Goal: Information Seeking & Learning: Understand process/instructions

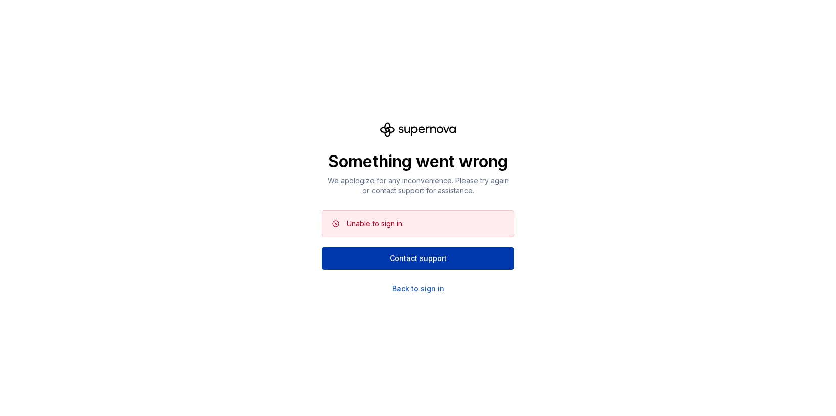
click at [494, 249] on button "Contact support" at bounding box center [418, 259] width 192 height 22
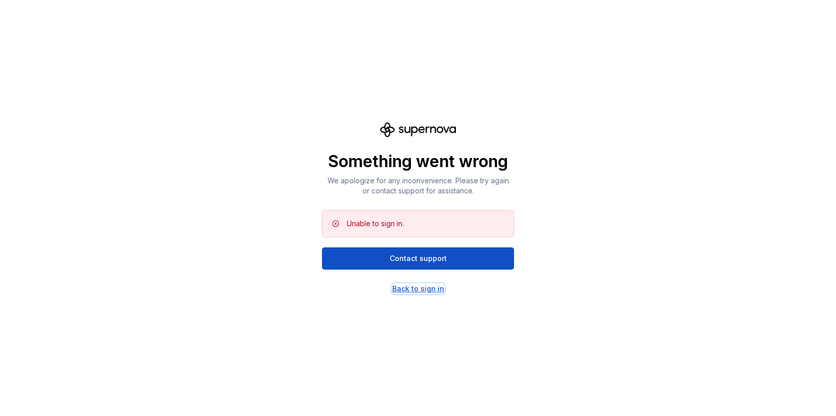
click at [408, 293] on div "Back to sign in" at bounding box center [418, 289] width 52 height 10
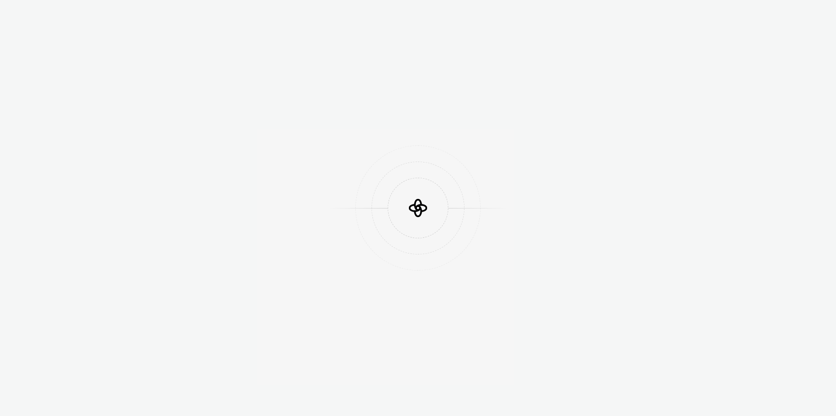
scroll to position [288, 0]
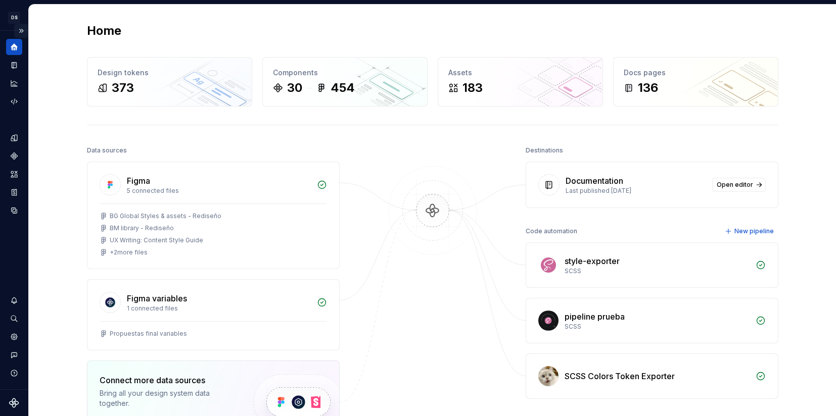
click at [17, 30] on button "Expand sidebar" at bounding box center [21, 31] width 14 height 14
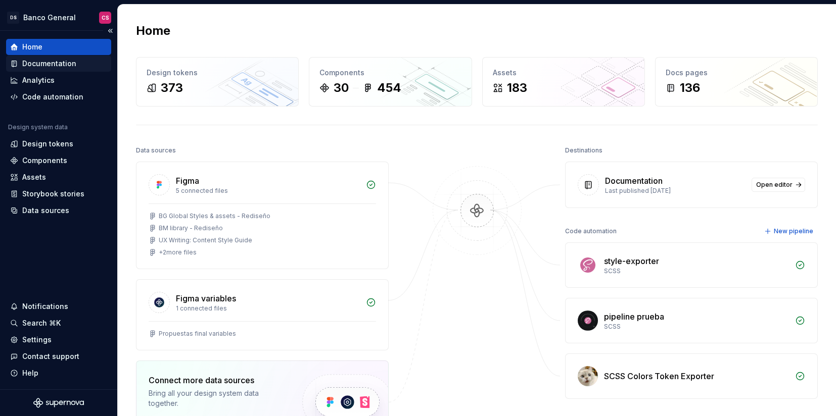
click at [41, 59] on div "Documentation" at bounding box center [49, 64] width 54 height 10
click at [45, 63] on div "Documentation" at bounding box center [49, 64] width 54 height 10
click at [63, 67] on div "Documentation" at bounding box center [49, 64] width 54 height 10
click at [53, 63] on div "Documentation" at bounding box center [49, 64] width 54 height 10
click at [14, 61] on icon at bounding box center [14, 64] width 5 height 6
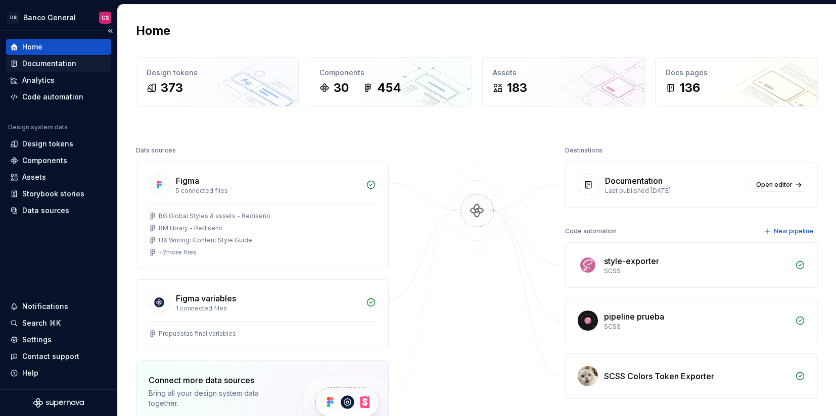
click at [39, 60] on div "Documentation" at bounding box center [49, 64] width 54 height 10
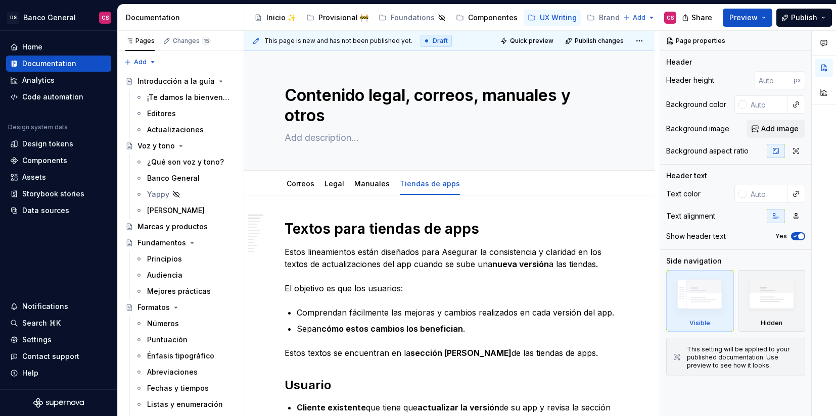
scroll to position [288, 0]
type textarea "*"
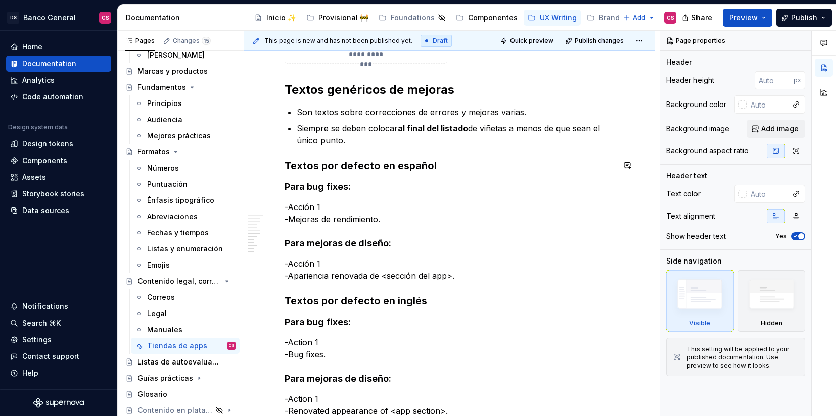
scroll to position [1590, 0]
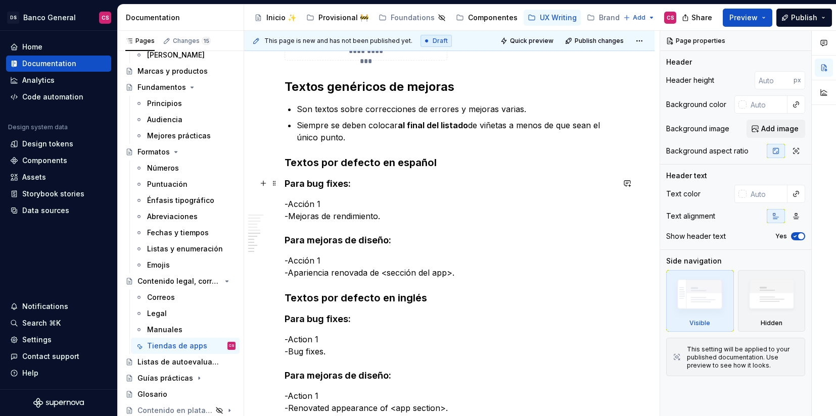
click at [305, 181] on strong "Para bug fixes:" at bounding box center [318, 183] width 66 height 11
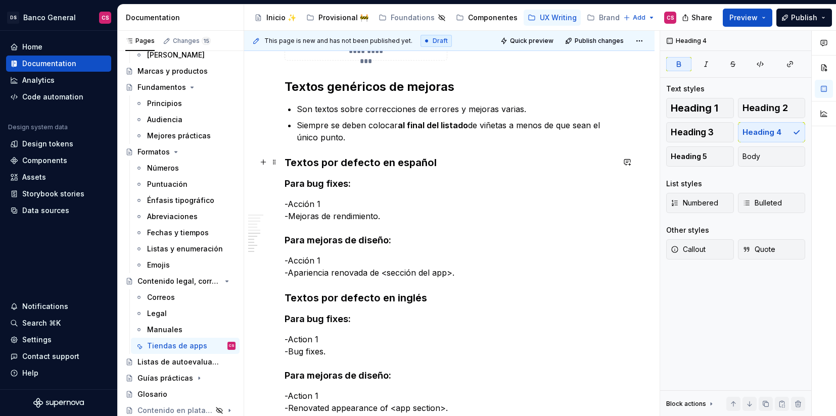
click at [320, 161] on strong "Textos por defecto en español" at bounding box center [361, 163] width 152 height 12
click at [325, 180] on strong "Para bug fixes:" at bounding box center [318, 183] width 66 height 11
click at [285, 212] on p "-Acción 1 -Mejoras de rendimiento." at bounding box center [450, 210] width 330 height 24
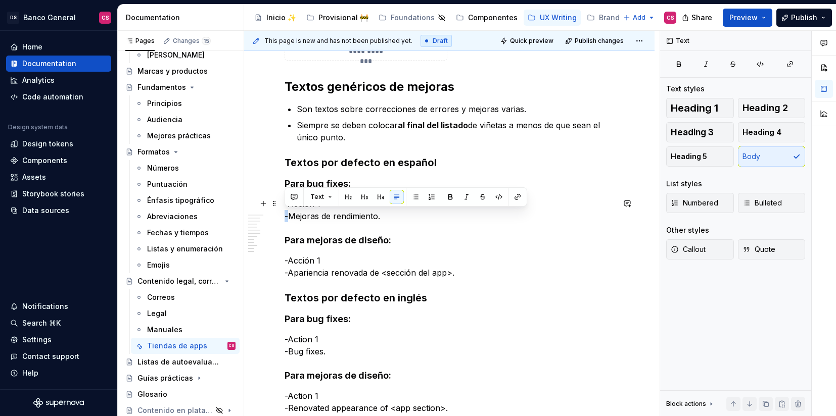
click at [285, 212] on p "-Acción 1 -Mejoras de rendimiento." at bounding box center [450, 210] width 330 height 24
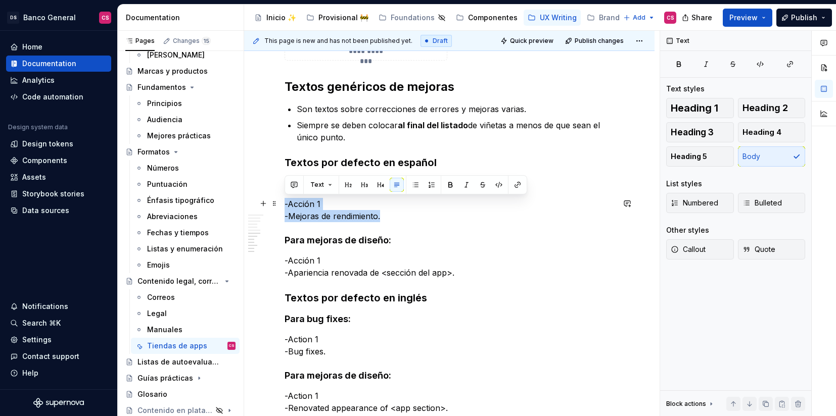
drag, startPoint x: 320, startPoint y: 203, endPoint x: 278, endPoint y: 202, distance: 42.5
click at [307, 206] on p "-Acción 1 -Mejoras de rendimiento." at bounding box center [450, 210] width 330 height 24
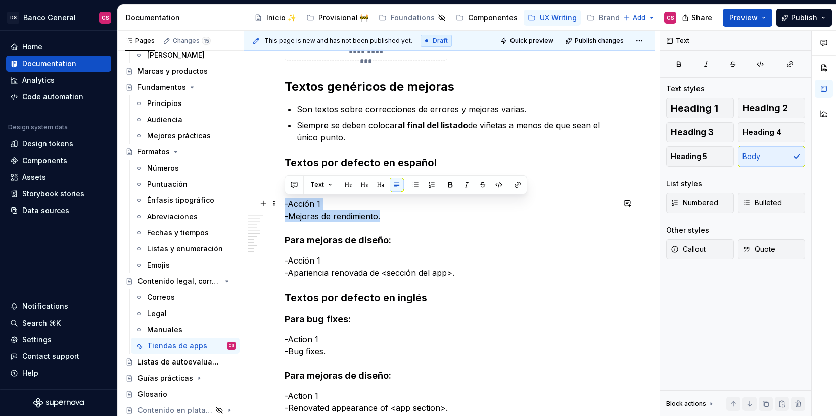
click at [307, 206] on p "-Acción 1 -Mejoras de rendimiento." at bounding box center [450, 210] width 330 height 24
click at [335, 206] on p "-Acción 1 -Mejoras de rendimiento." at bounding box center [450, 210] width 330 height 24
drag, startPoint x: 329, startPoint y: 204, endPoint x: 286, endPoint y: 204, distance: 43.5
click at [286, 204] on p "-Acción 1 -Mejoras de rendimiento." at bounding box center [450, 210] width 330 height 24
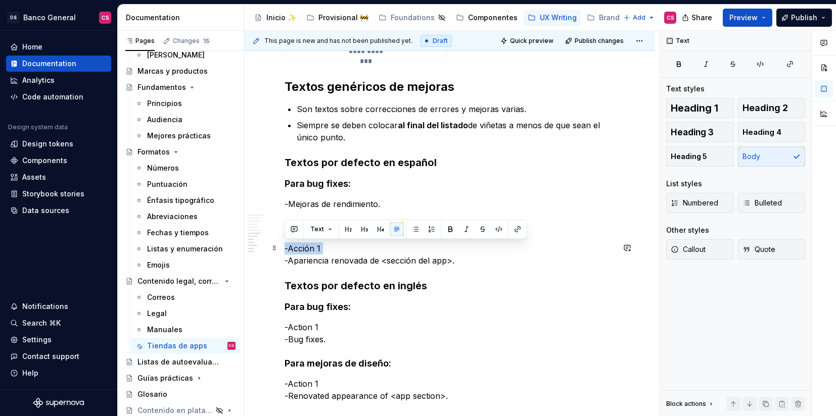
drag, startPoint x: 285, startPoint y: 258, endPoint x: 284, endPoint y: 251, distance: 7.6
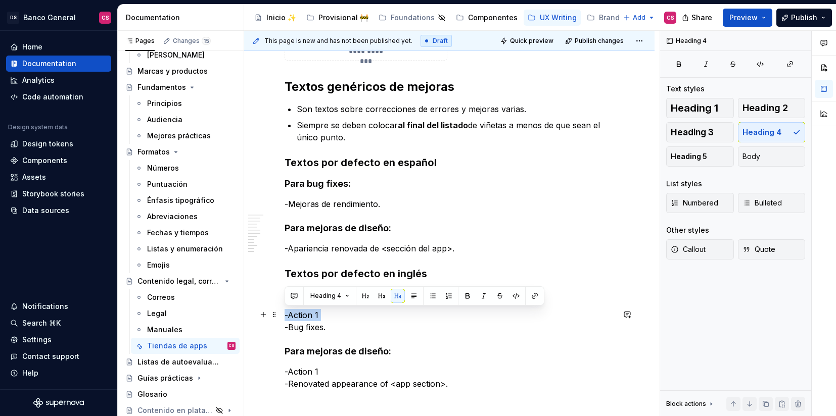
drag, startPoint x: 285, startPoint y: 328, endPoint x: 282, endPoint y: 314, distance: 13.4
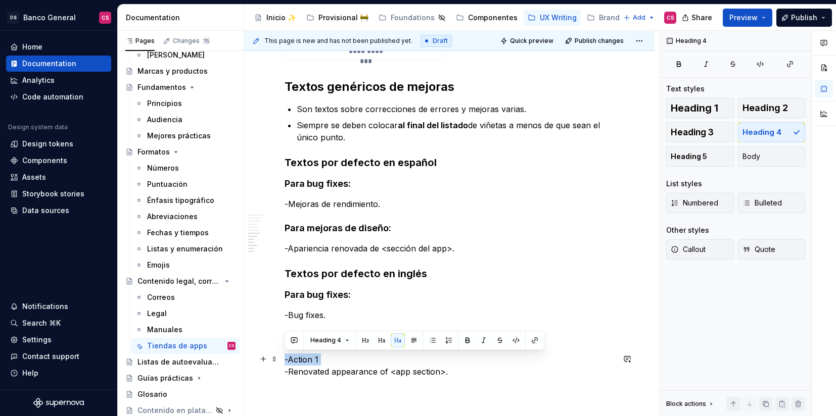
drag, startPoint x: 285, startPoint y: 372, endPoint x: 283, endPoint y: 360, distance: 12.2
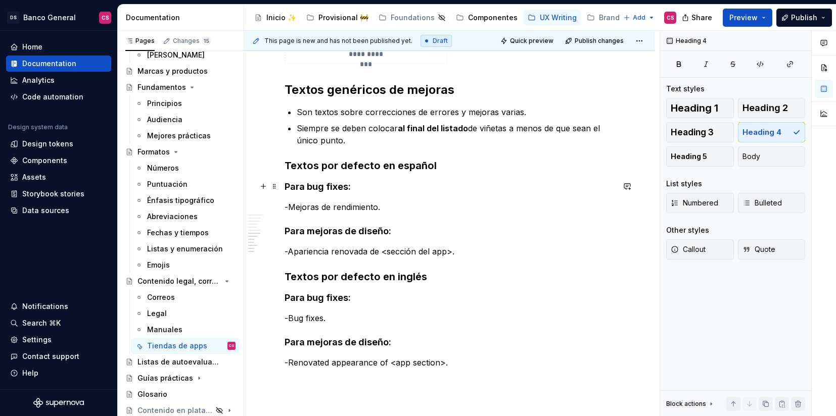
scroll to position [1588, 0]
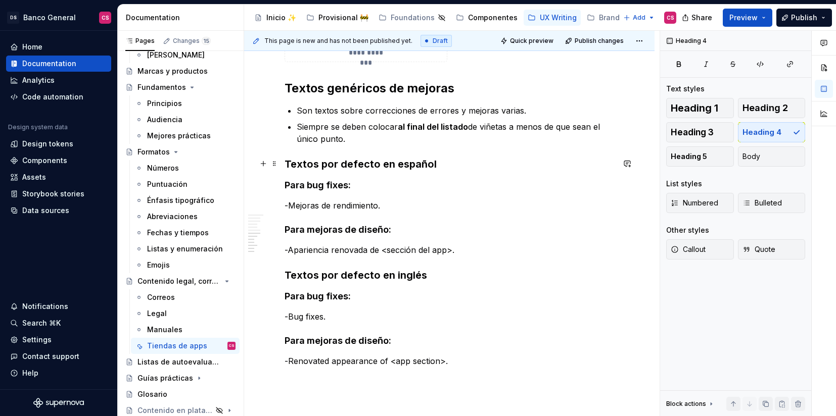
click at [381, 166] on strong "Textos por defecto en español" at bounding box center [361, 164] width 152 height 12
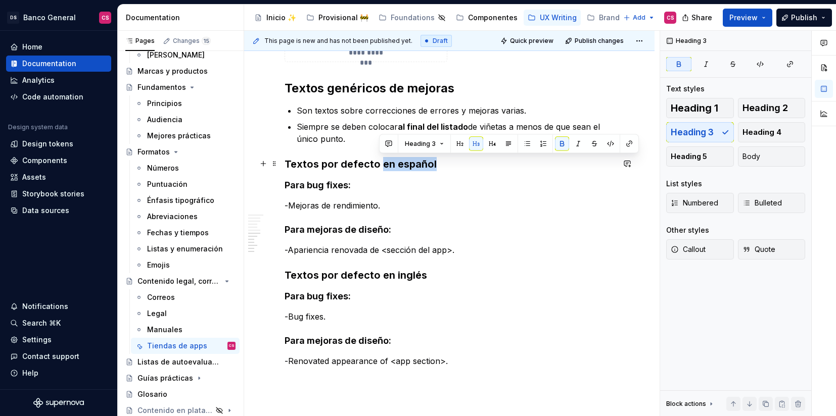
drag, startPoint x: 381, startPoint y: 166, endPoint x: 419, endPoint y: 165, distance: 38.4
click at [419, 165] on strong "Textos por defecto en español" at bounding box center [361, 164] width 152 height 12
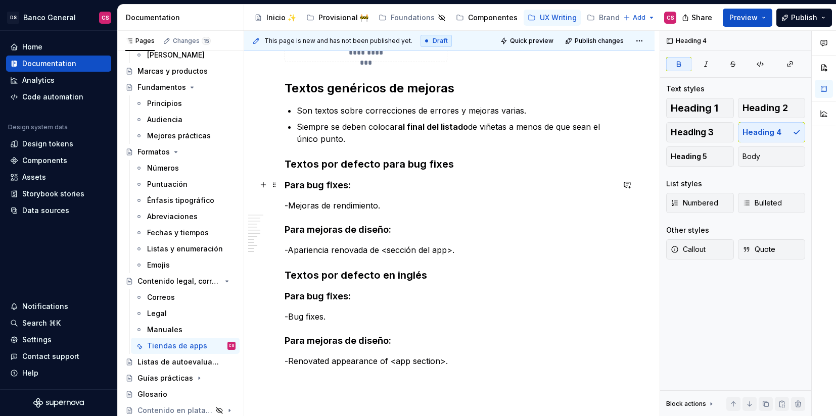
click at [335, 188] on strong "Para bug fixes:" at bounding box center [318, 185] width 66 height 11
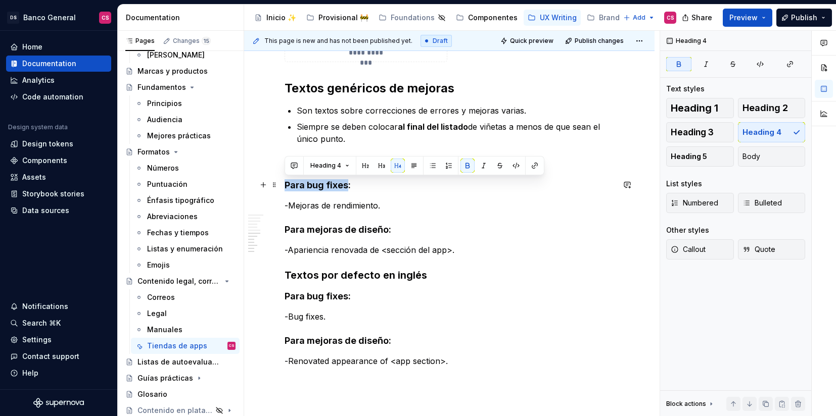
drag, startPoint x: 335, startPoint y: 188, endPoint x: 295, endPoint y: 188, distance: 39.9
click at [295, 188] on strong "Para bug fixes:" at bounding box center [318, 185] width 66 height 11
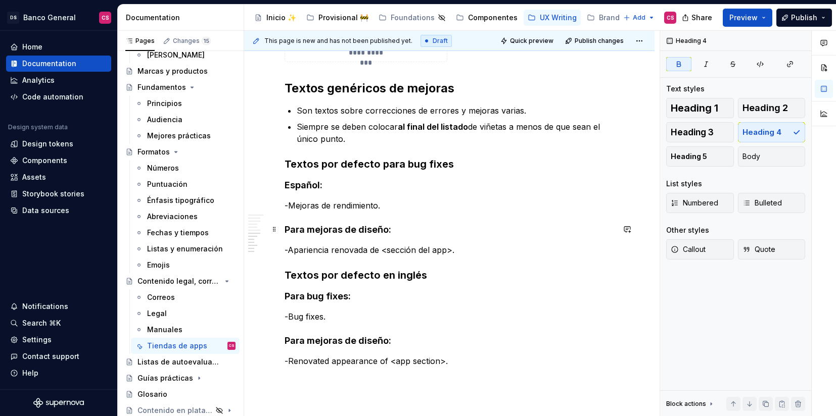
click at [295, 228] on strong "Para mejoras de diseño:" at bounding box center [338, 229] width 107 height 11
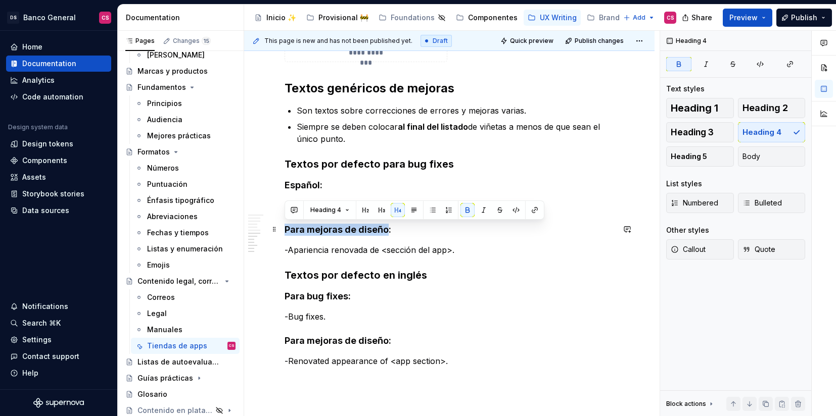
drag, startPoint x: 295, startPoint y: 227, endPoint x: 362, endPoint y: 228, distance: 66.7
click at [362, 228] on strong "Para mejoras de diseño:" at bounding box center [338, 229] width 107 height 11
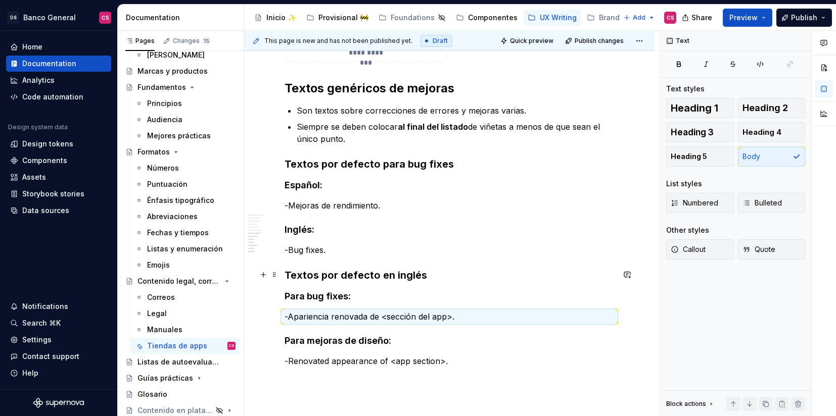
click at [319, 275] on strong "Textos por defecto en inglés" at bounding box center [356, 275] width 143 height 12
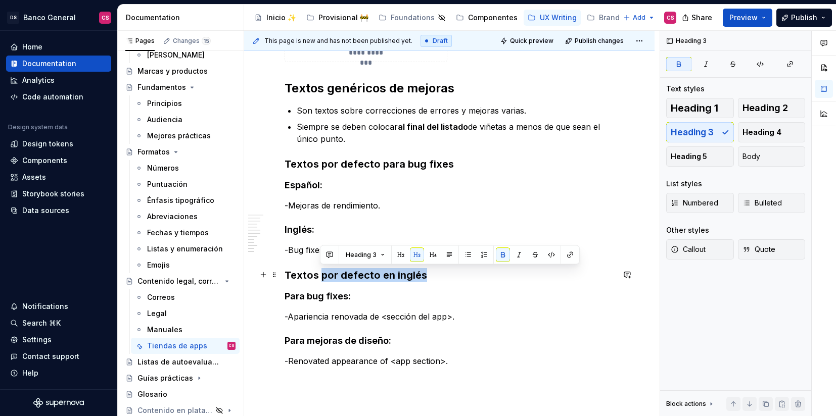
drag, startPoint x: 319, startPoint y: 275, endPoint x: 369, endPoint y: 276, distance: 50.1
click at [397, 274] on strong "Textos por defecto en inglés" at bounding box center [356, 275] width 143 height 12
click at [383, 277] on strong "Textos por defecto en inglés" at bounding box center [356, 275] width 143 height 12
drag, startPoint x: 383, startPoint y: 277, endPoint x: 402, endPoint y: 276, distance: 19.2
click at [402, 276] on strong "Textos por defecto en inglés" at bounding box center [356, 275] width 143 height 12
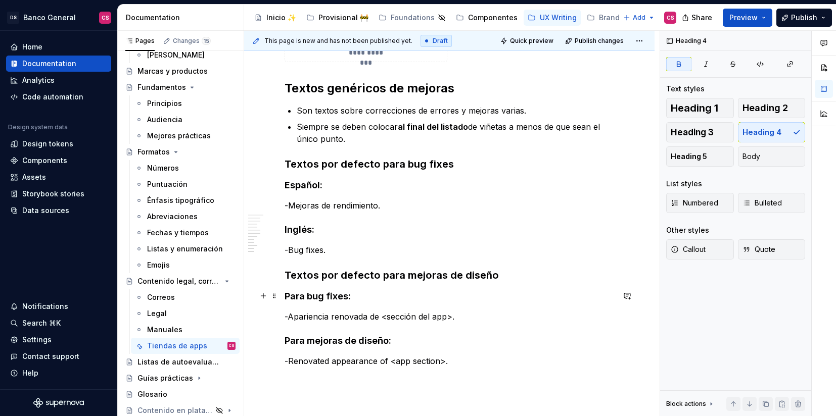
click at [287, 301] on strong "Para bug fixes:" at bounding box center [318, 296] width 66 height 11
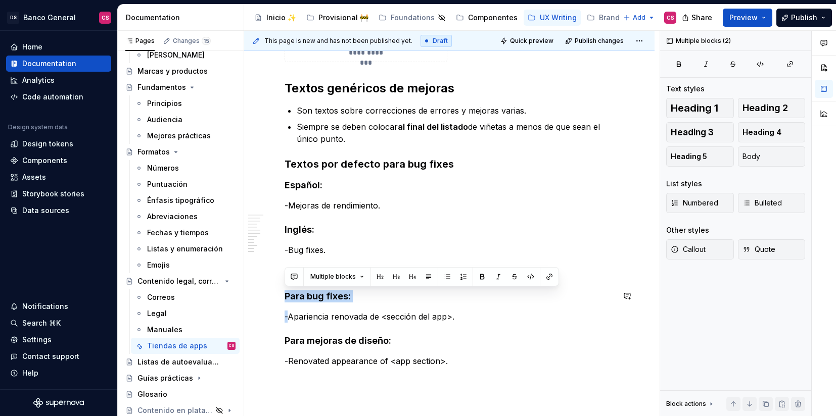
drag, startPoint x: 287, startPoint y: 301, endPoint x: 321, endPoint y: 302, distance: 34.4
click at [330, 300] on strong "Para bug fixes:" at bounding box center [318, 296] width 66 height 11
drag, startPoint x: 330, startPoint y: 300, endPoint x: 281, endPoint y: 292, distance: 49.7
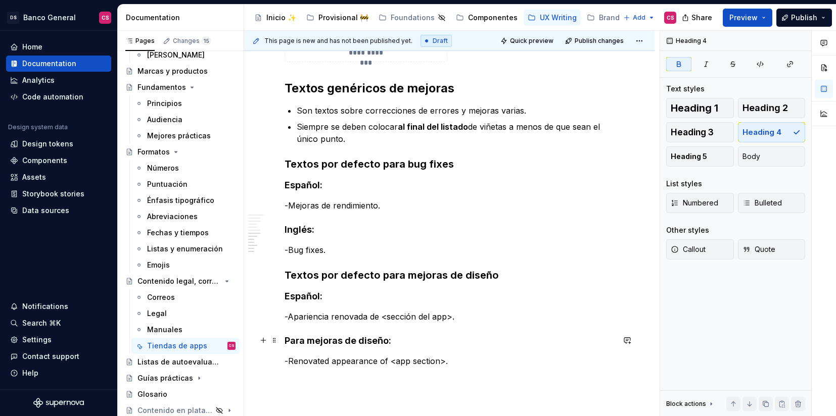
click at [290, 343] on strong "Para mejoras de diseño:" at bounding box center [338, 341] width 107 height 11
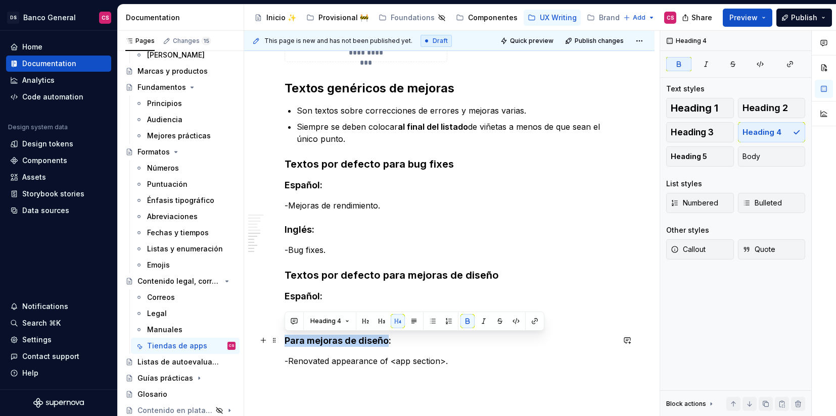
drag, startPoint x: 290, startPoint y: 343, endPoint x: 360, endPoint y: 343, distance: 69.8
click at [360, 343] on strong "Para mejoras de diseño:" at bounding box center [338, 341] width 107 height 11
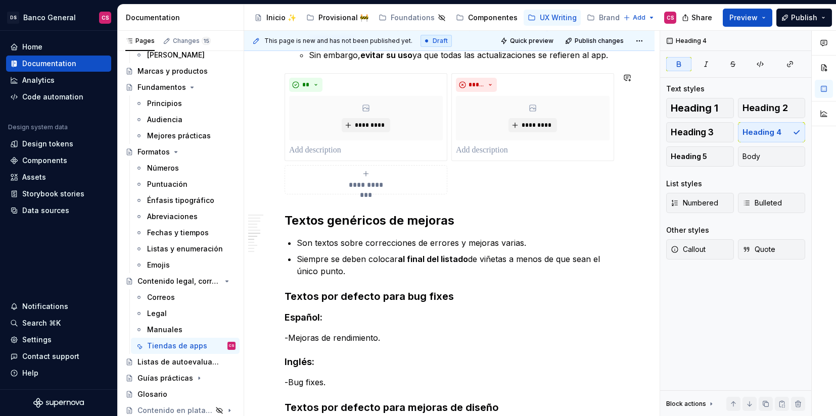
scroll to position [1490, 0]
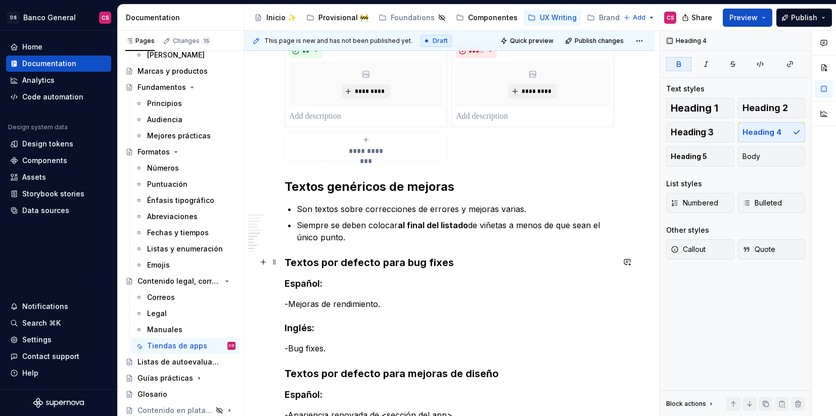
click at [407, 261] on strong "Textos por defecto para bug fixes" at bounding box center [369, 263] width 169 height 12
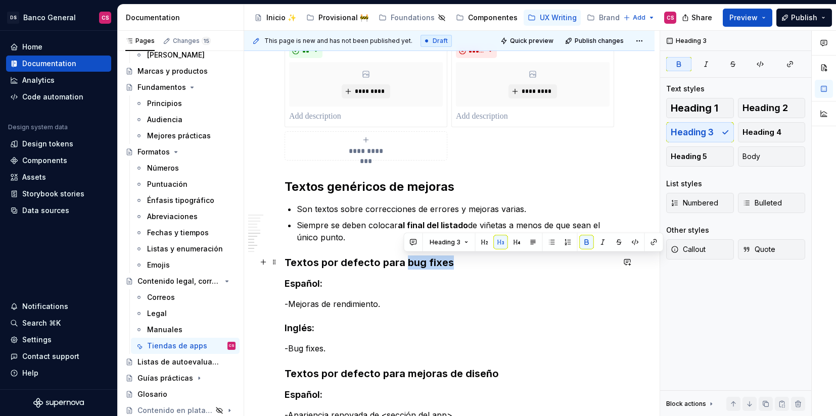
drag, startPoint x: 407, startPoint y: 261, endPoint x: 434, endPoint y: 261, distance: 26.8
click at [434, 261] on strong "Textos por defecto para bug fixes" at bounding box center [369, 263] width 169 height 12
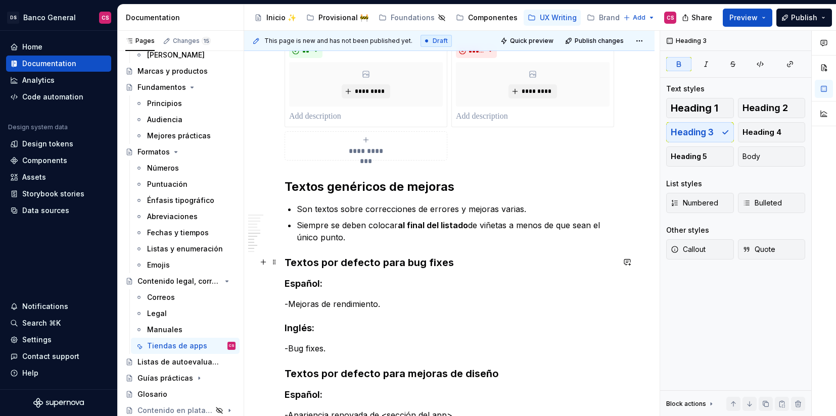
click at [418, 265] on strong "Textos por defecto para bug fixes" at bounding box center [369, 263] width 169 height 12
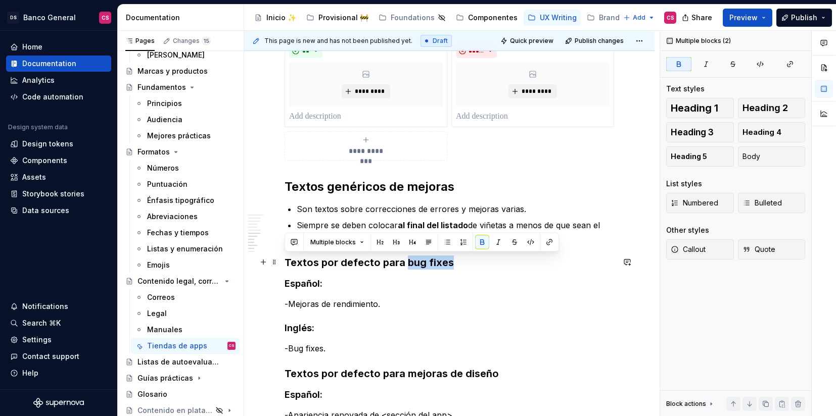
drag, startPoint x: 418, startPoint y: 265, endPoint x: 446, endPoint y: 267, distance: 28.9
click at [446, 267] on strong "Textos por defecto para bug fixes" at bounding box center [369, 263] width 169 height 12
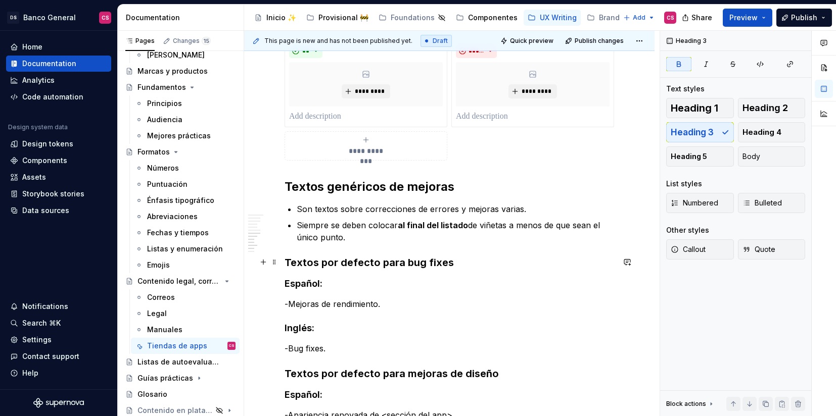
click at [410, 262] on strong "Textos por defecto para bug fixes" at bounding box center [369, 263] width 169 height 12
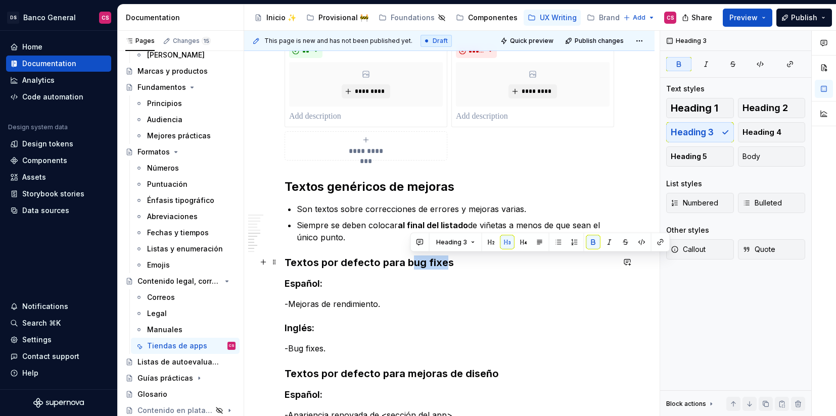
drag, startPoint x: 410, startPoint y: 262, endPoint x: 445, endPoint y: 267, distance: 35.7
click at [445, 267] on strong "Textos por defecto para bug fixes" at bounding box center [369, 263] width 169 height 12
click at [606, 242] on button "button" at bounding box center [610, 243] width 14 height 14
click at [516, 282] on h4 "Español:" at bounding box center [450, 284] width 330 height 12
drag, startPoint x: 449, startPoint y: 260, endPoint x: 403, endPoint y: 260, distance: 45.5
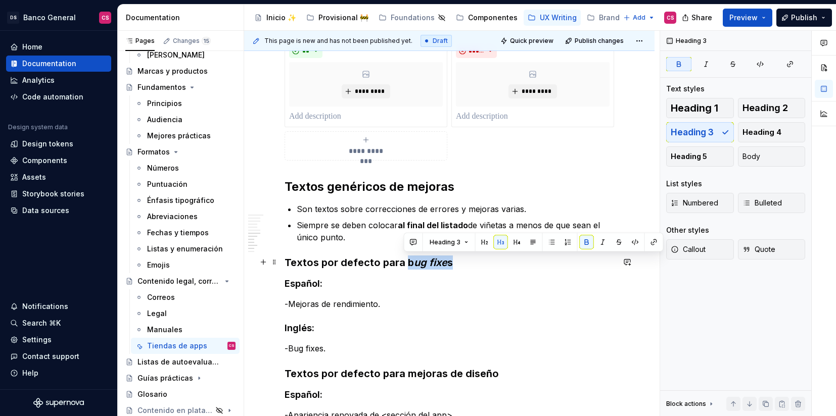
click at [403, 260] on strong "Textos por defecto para b ug fixe s" at bounding box center [369, 263] width 168 height 12
click at [599, 243] on button "button" at bounding box center [603, 243] width 14 height 14
click at [508, 304] on p "-Mejoras de rendimiento." at bounding box center [450, 304] width 330 height 12
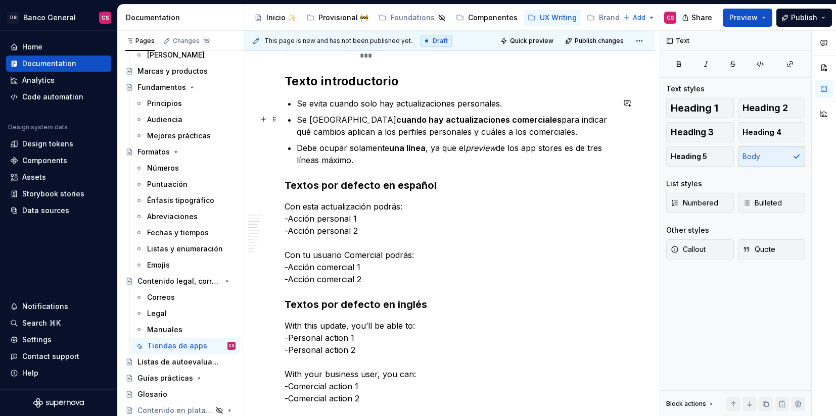
scroll to position [775, 0]
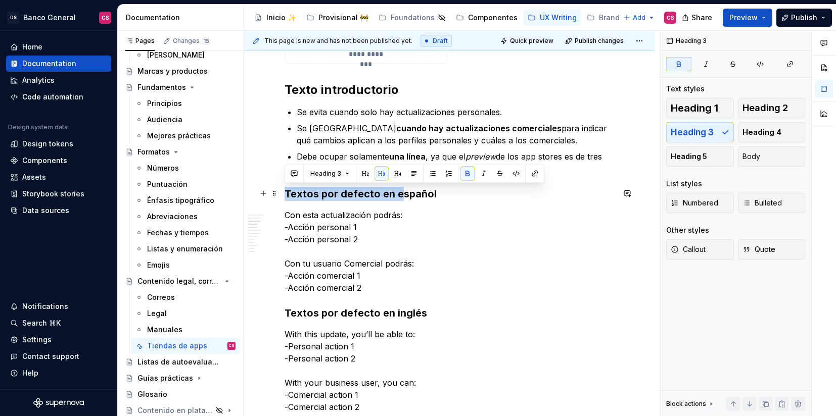
drag, startPoint x: 400, startPoint y: 193, endPoint x: 285, endPoint y: 196, distance: 115.3
click at [285, 196] on strong "Textos por defecto en español" at bounding box center [361, 194] width 152 height 12
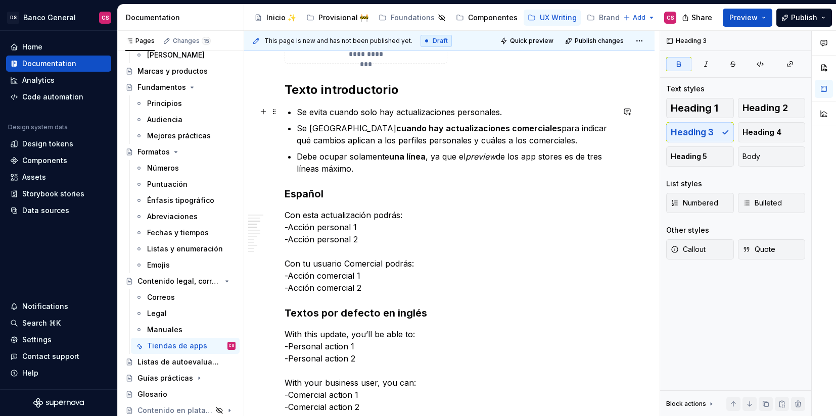
click at [315, 113] on p "Se evita cuando solo hay actualizaciones personales." at bounding box center [455, 112] width 317 height 12
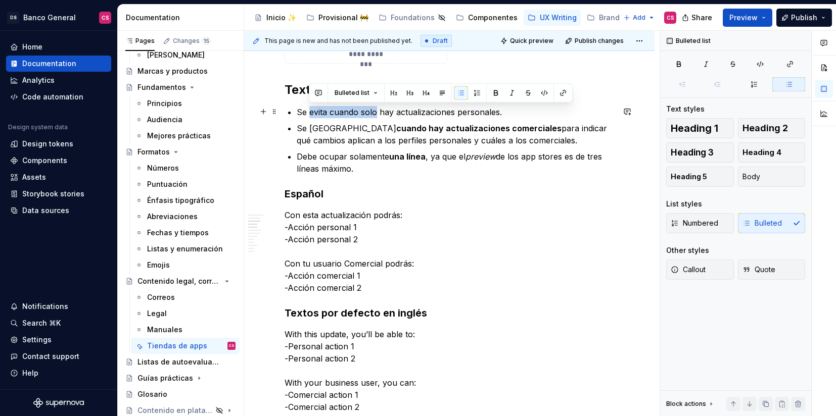
drag, startPoint x: 315, startPoint y: 113, endPoint x: 367, endPoint y: 110, distance: 52.7
click at [367, 110] on p "Se evita cuando solo hay actualizaciones personales." at bounding box center [455, 112] width 317 height 12
click at [416, 115] on p "Se evita cuando solo hay actualizaciones personales." at bounding box center [455, 112] width 317 height 12
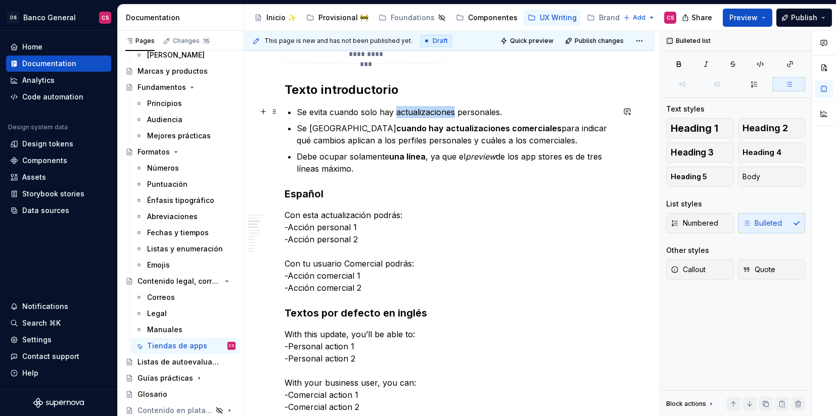
click at [416, 115] on p "Se evita cuando solo hay actualizaciones personales." at bounding box center [455, 112] width 317 height 12
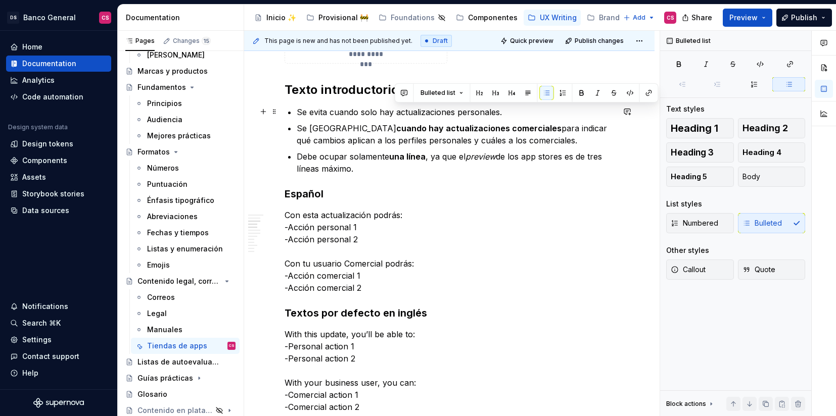
click at [371, 113] on p "Se evita cuando solo hay actualizaciones personales." at bounding box center [455, 112] width 317 height 12
drag, startPoint x: 483, startPoint y: 108, endPoint x: 500, endPoint y: 119, distance: 20.2
click at [483, 108] on p "Se evita cuando hay actualizaciones personalessolo." at bounding box center [455, 112] width 317 height 12
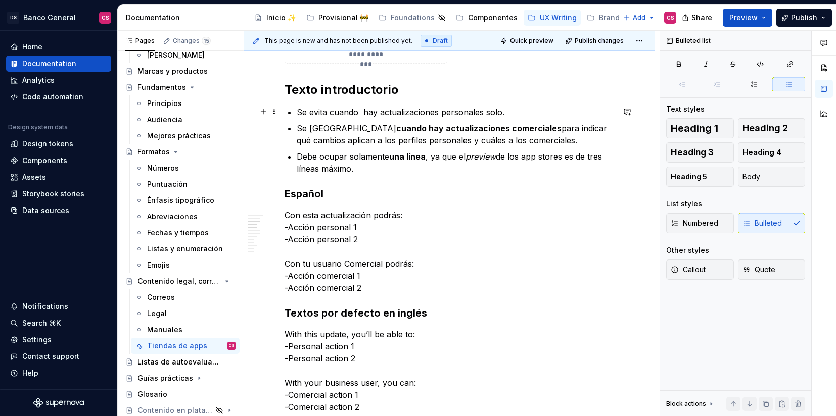
click at [500, 111] on p "Se evita cuando hay actualizaciones personales solo." at bounding box center [455, 112] width 317 height 12
click at [359, 111] on p "Se evita cuando hay actualizaciones personales solamente." at bounding box center [455, 112] width 317 height 12
click at [320, 111] on p "Se evita cuando hay actualizaciones personales solamente." at bounding box center [455, 112] width 317 height 12
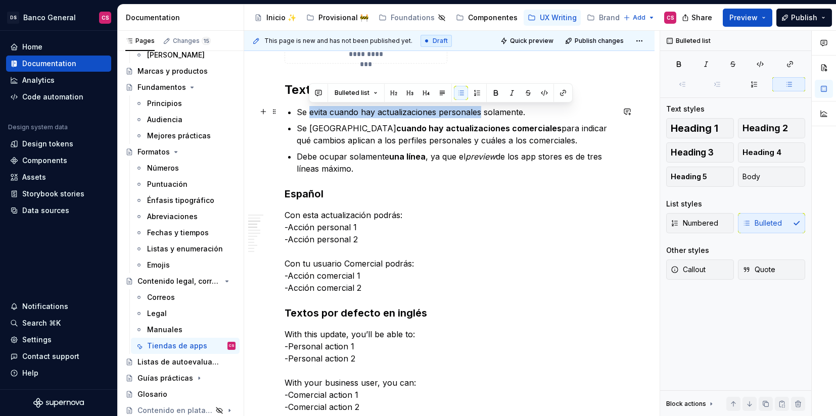
drag, startPoint x: 320, startPoint y: 111, endPoint x: 471, endPoint y: 112, distance: 150.6
click at [471, 112] on p "Se evita cuando hay actualizaciones personales solamente." at bounding box center [455, 112] width 317 height 12
click at [490, 112] on p "Se evita cuando hay actualizaciones personales solamente." at bounding box center [455, 112] width 317 height 12
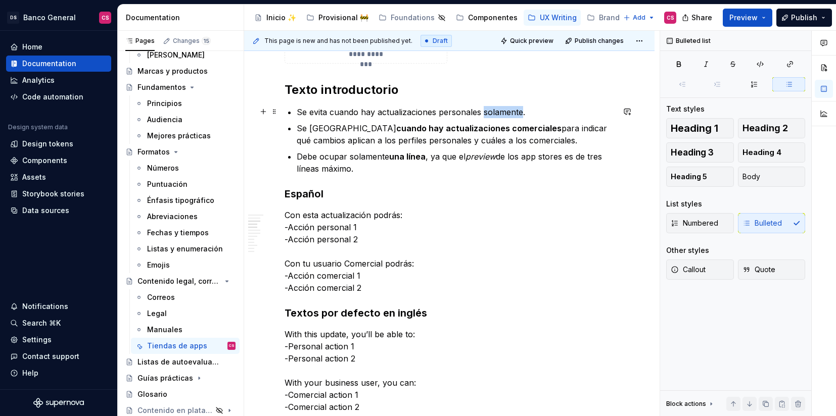
click at [490, 112] on p "Se evita cuando hay actualizaciones personales solamente." at bounding box center [455, 112] width 317 height 12
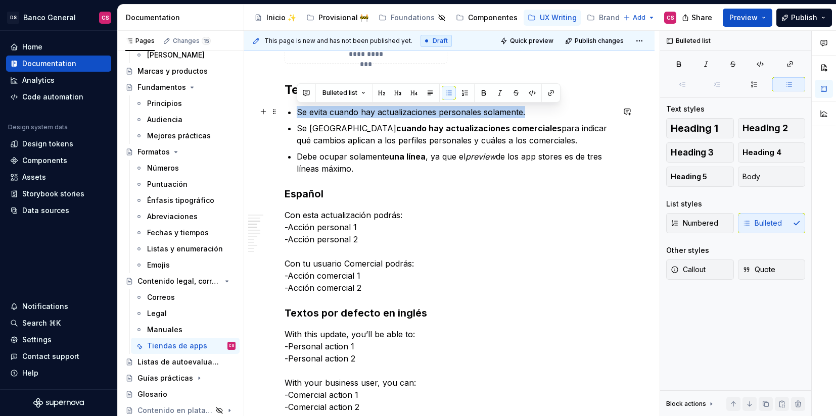
click at [490, 112] on p "Se evita cuando hay actualizaciones personales solamente." at bounding box center [455, 112] width 317 height 12
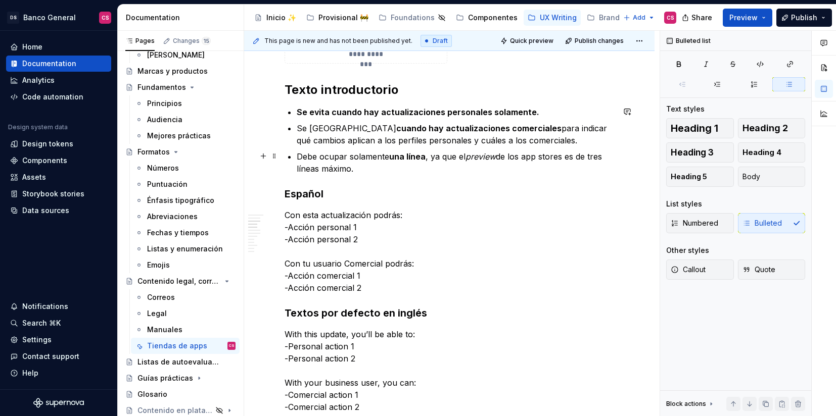
click at [462, 172] on p "Debe ocupar solamente una línea , ya que el preview de los app stores es de tre…" at bounding box center [455, 163] width 317 height 24
click at [297, 127] on p "Se usa cuando hay actualizaciones comerciales para indicar qué cambios aplican …" at bounding box center [455, 134] width 317 height 24
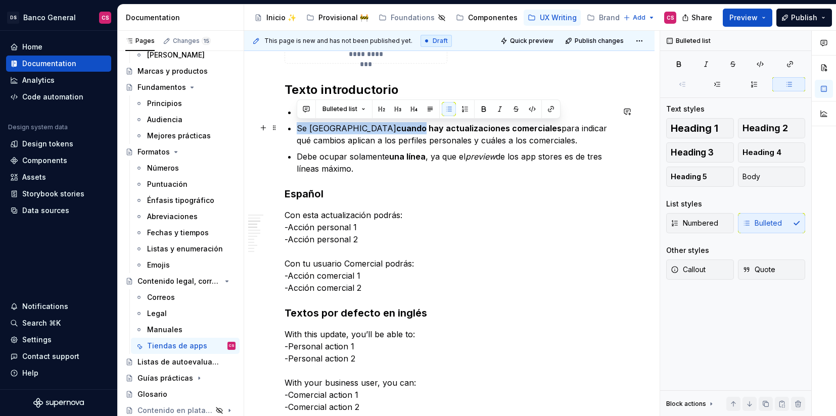
drag, startPoint x: 298, startPoint y: 127, endPoint x: 342, endPoint y: 127, distance: 44.0
click at [342, 127] on p "Se usa cuando hay actualizaciones comerciales para indicar qué cambios aplican …" at bounding box center [455, 134] width 317 height 24
click at [355, 138] on p "Se usa cuando hay actualizaciones comerciales para indicar qué cambios aplican …" at bounding box center [455, 134] width 317 height 24
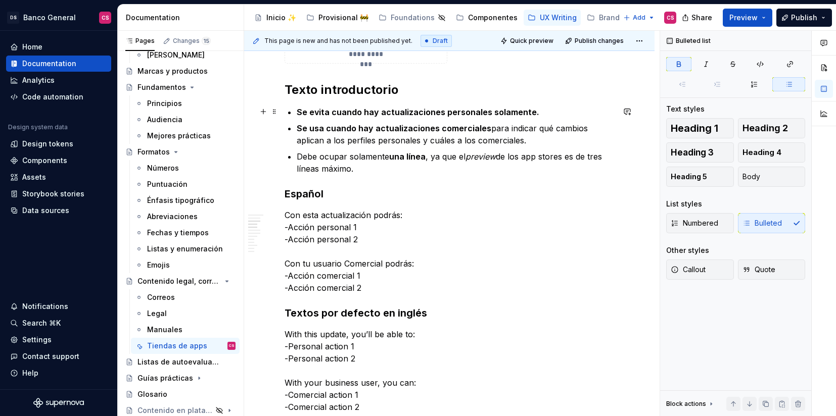
click at [300, 117] on p "Se evita cuando hay actualizaciones personales solamente." at bounding box center [455, 112] width 317 height 12
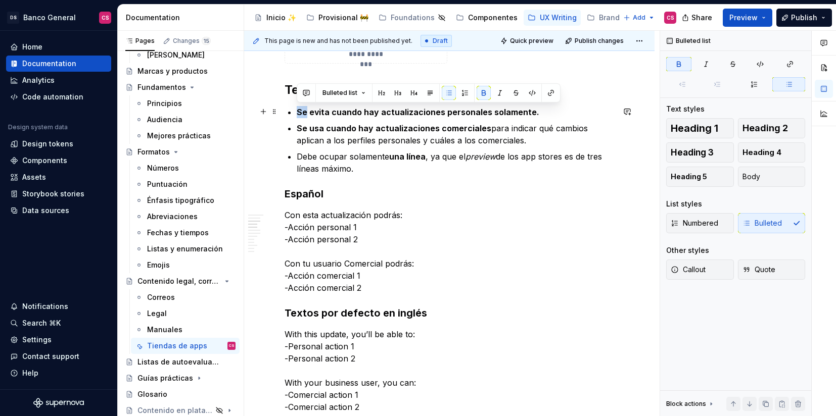
click at [300, 117] on p "Se evita cuando hay actualizaciones personales solamente." at bounding box center [455, 112] width 317 height 12
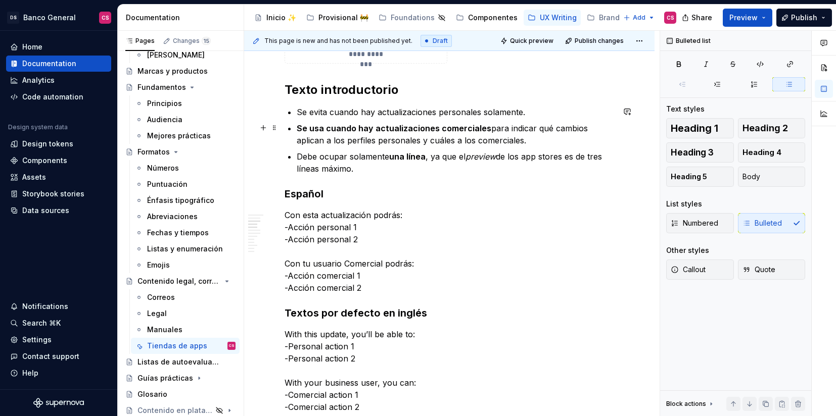
click at [346, 135] on p "Se usa cuando hay actualizaciones comerciales para indicar qué cambios aplican …" at bounding box center [455, 134] width 317 height 24
click at [304, 109] on p "Se evita cuando hay actualizaciones personales solamente." at bounding box center [455, 112] width 317 height 12
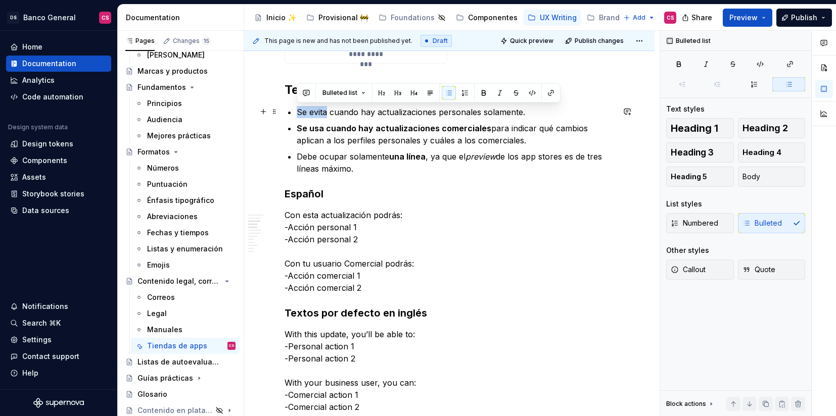
drag, startPoint x: 304, startPoint y: 109, endPoint x: 314, endPoint y: 113, distance: 10.9
click at [312, 109] on p "Se evita cuando hay actualizaciones personales solamente." at bounding box center [455, 112] width 317 height 12
click at [439, 139] on p "Se usa cuando hay actualizaciones comerciales para indicar qué cambios aplican …" at bounding box center [455, 134] width 317 height 24
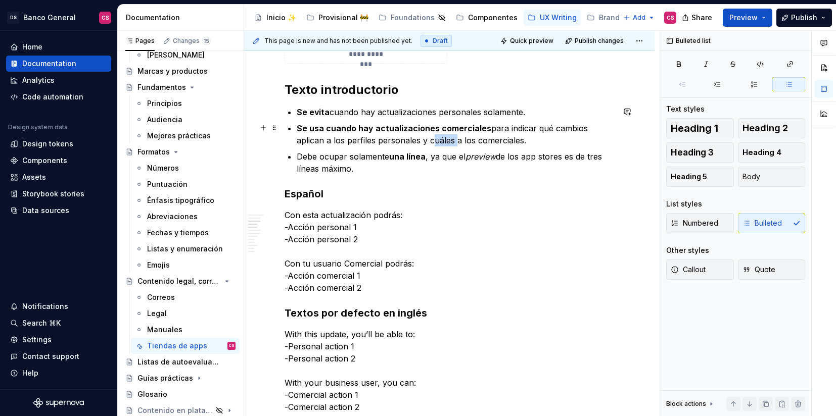
click at [439, 139] on p "Se usa cuando hay actualizaciones comerciales para indicar qué cambios aplican …" at bounding box center [455, 134] width 317 height 24
click at [538, 148] on ul "Se evita cuando hay actualizaciones personales solamente. Se usa cuando hay act…" at bounding box center [455, 140] width 317 height 69
click at [535, 125] on p "Se usa cuando hay actualizaciones comerciales para indicar qué cambios aplican …" at bounding box center [455, 134] width 317 height 24
click at [547, 131] on p "Se usa cuando hay actualizaciones comerciales para indicar qué cambios aplican …" at bounding box center [455, 134] width 317 height 24
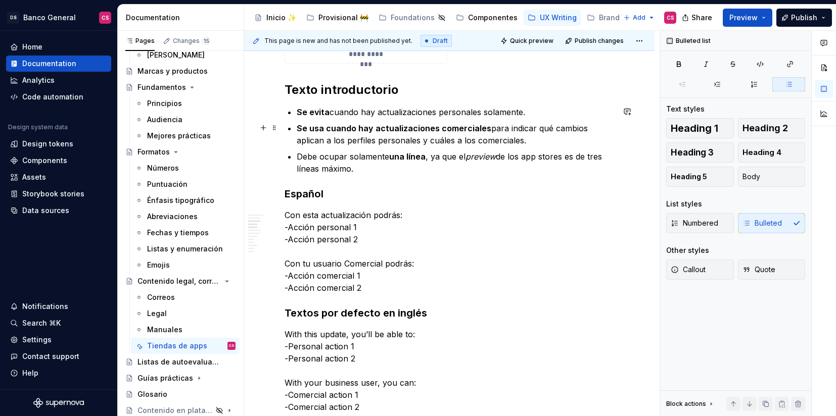
click at [541, 129] on p "Se usa cuando hay actualizaciones comerciales para indicar qué cambios aplican …" at bounding box center [455, 134] width 317 height 24
click at [409, 138] on p "Se usa cuando hay actualizaciones comerciales para indicar los cambios aplican …" at bounding box center [455, 134] width 317 height 24
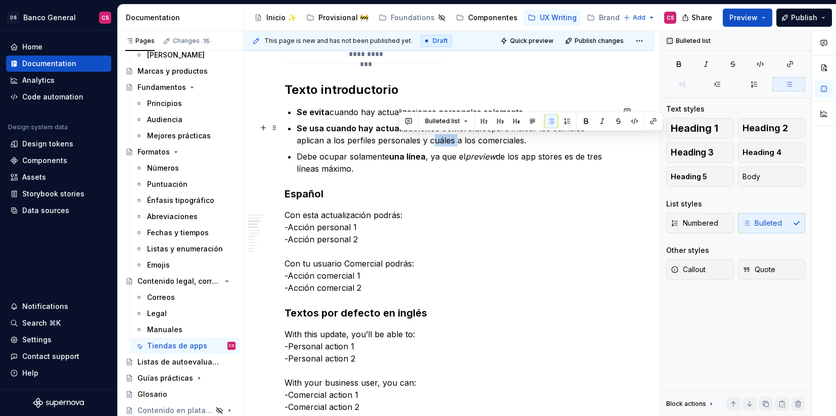
click at [409, 138] on p "Se usa cuando hay actualizaciones comerciales para indicar los cambios aplican …" at bounding box center [455, 134] width 317 height 24
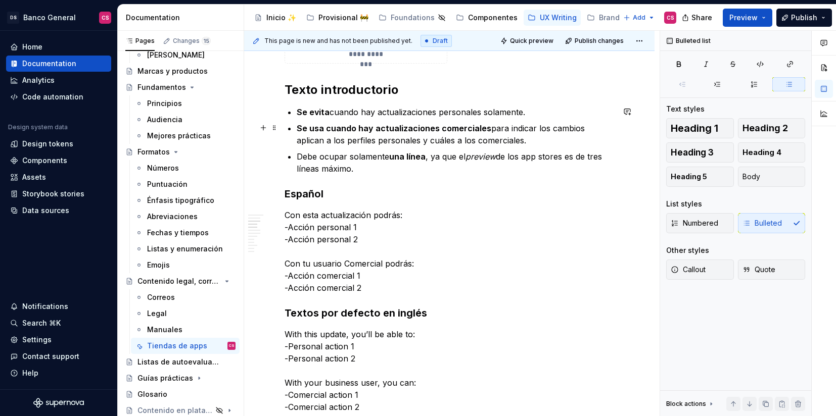
click at [434, 141] on p "Se usa cuando hay actualizaciones comerciales para indicar los cambios aplican …" at bounding box center [455, 134] width 317 height 24
click at [413, 137] on p "Se usa cuando hay actualizaciones comerciales para indicar los cambios aplican …" at bounding box center [455, 134] width 317 height 24
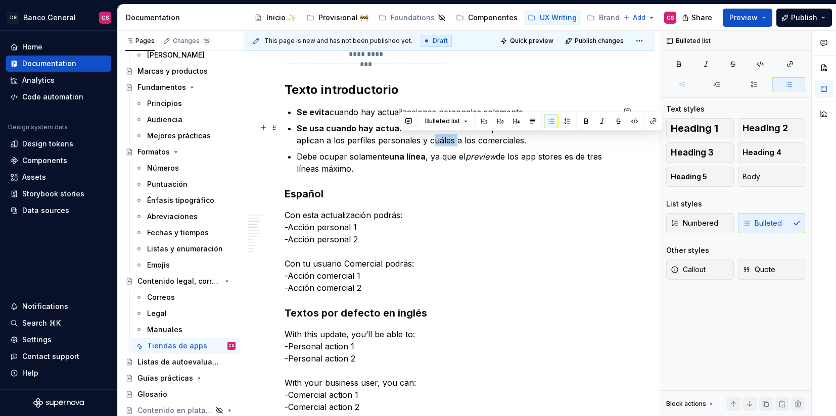
click at [413, 137] on p "Se usa cuando hay actualizaciones comerciales para indicar los cambios aplican …" at bounding box center [455, 134] width 317 height 24
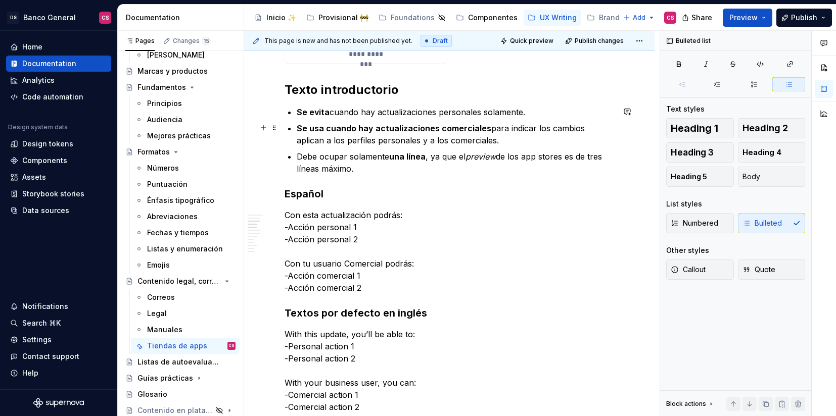
click at [398, 140] on p "Se usa cuando hay actualizaciones comerciales para indicar los cambios aplican …" at bounding box center [455, 134] width 317 height 24
click at [329, 157] on p "Debe ocupar solamente una línea , ya que el preview de los app stores es de tre…" at bounding box center [455, 163] width 317 height 24
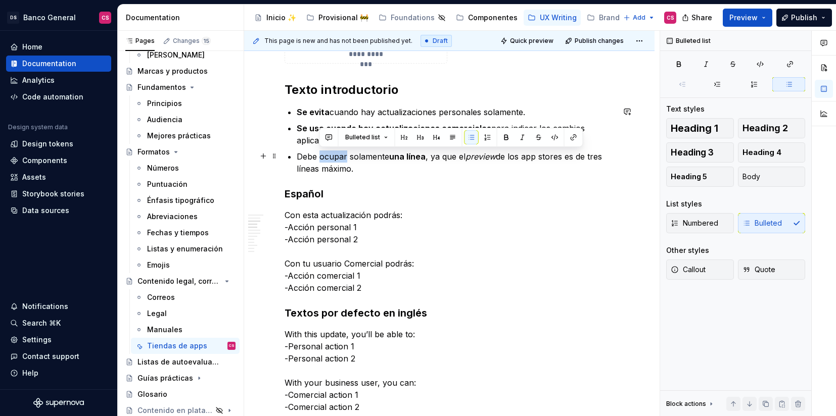
click at [329, 157] on p "Debe ocupar solamente una línea , ya que el preview de los app stores es de tre…" at bounding box center [455, 163] width 317 height 24
click at [369, 174] on div "**********" at bounding box center [450, 313] width 330 height 1736
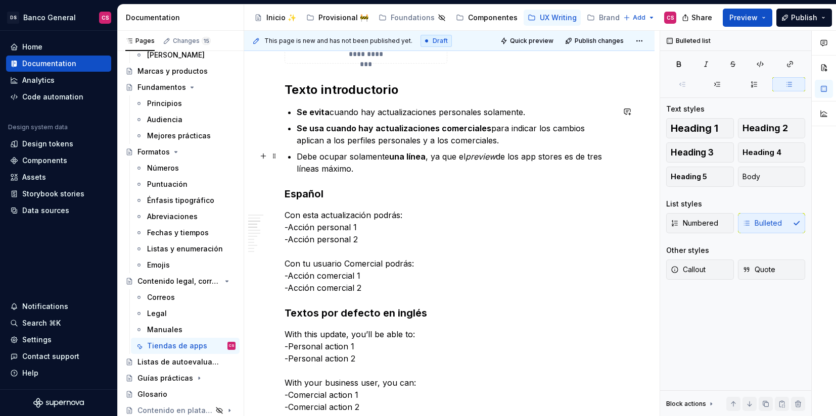
click at [376, 169] on p "Debe ocupar solamente una línea , ya que el preview de los app stores es de tre…" at bounding box center [455, 163] width 317 height 24
click at [542, 111] on p "Se evita cuando hay actualizaciones personales solamente." at bounding box center [455, 112] width 317 height 12
click at [294, 109] on div "**********" at bounding box center [450, 313] width 330 height 1736
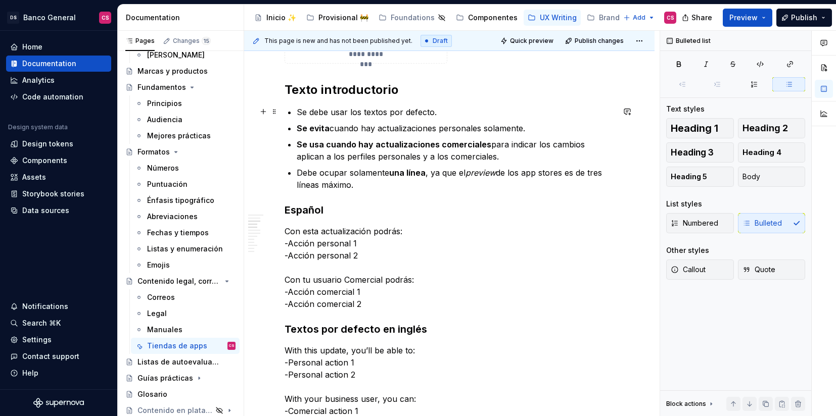
click at [341, 111] on p "Se debe usar los textos por defecto." at bounding box center [455, 112] width 317 height 12
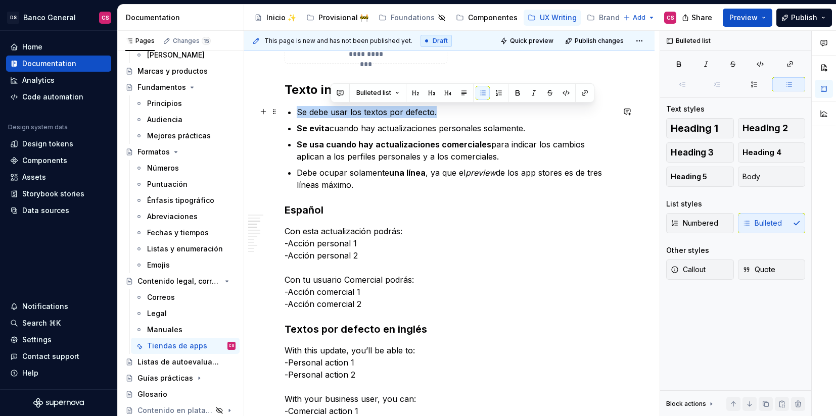
click at [341, 111] on p "Se debe usar los textos por defecto." at bounding box center [455, 112] width 317 height 12
click at [303, 111] on p "Se debe usar los textos por defecto." at bounding box center [455, 112] width 317 height 12
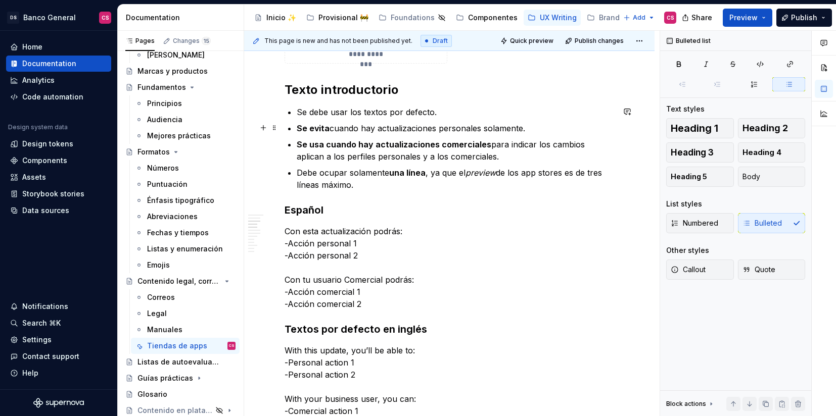
click at [328, 111] on p "Se debe usar los textos por defecto." at bounding box center [455, 112] width 317 height 12
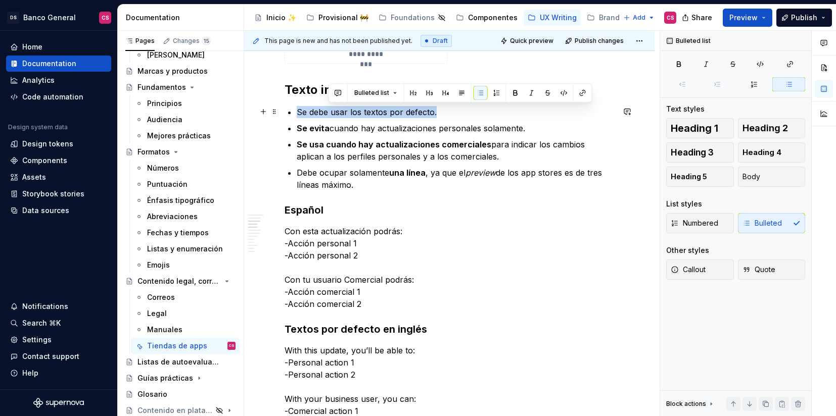
click at [328, 111] on p "Se debe usar los textos por defecto." at bounding box center [455, 112] width 317 height 12
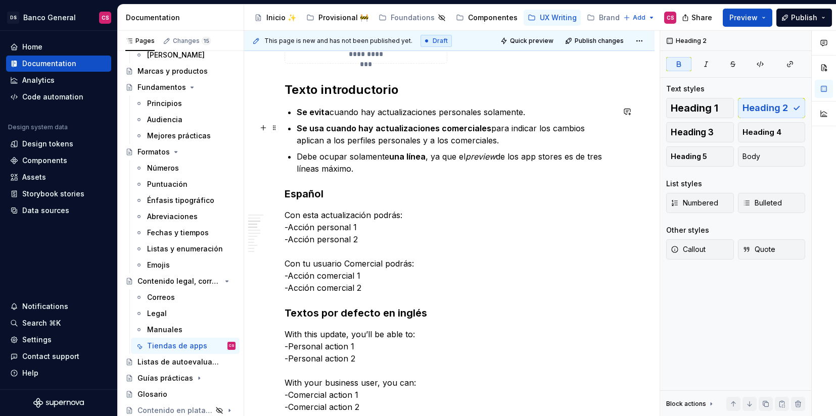
click at [571, 119] on ul "Se evita cuando hay actualizaciones personales solamente. Se usa cuando hay act…" at bounding box center [455, 140] width 317 height 69
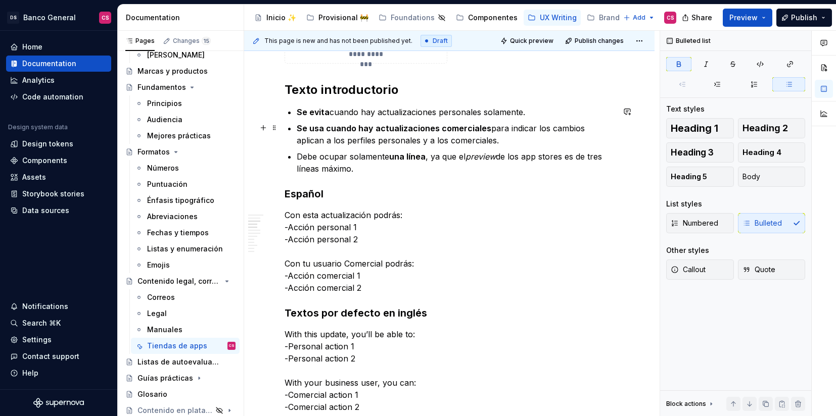
click at [548, 133] on p "Se usa cuando hay actualizaciones comerciales para indicar los cambios aplican …" at bounding box center [455, 134] width 317 height 24
click at [489, 145] on p "Se usa cuando hay actualizaciones comerciales para indicar los cambios aplican …" at bounding box center [455, 134] width 317 height 24
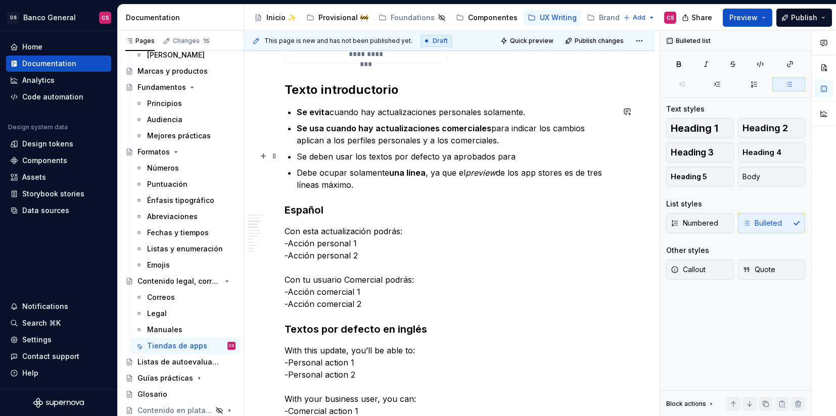
click at [379, 156] on p "Se deben usar los textos por defecto ya aprobados para" at bounding box center [455, 157] width 317 height 12
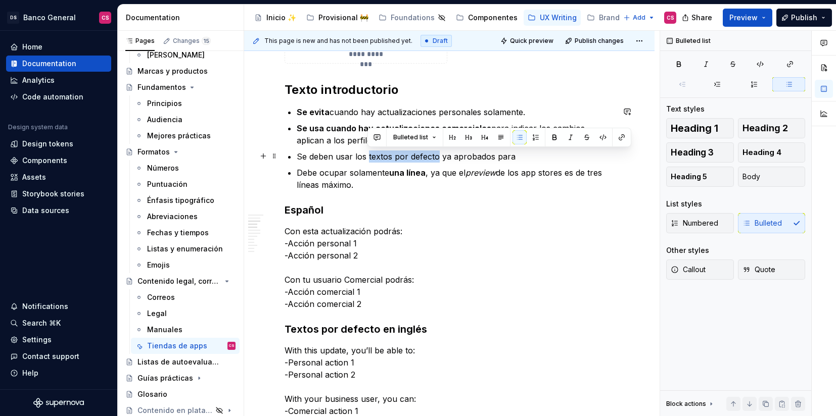
drag, startPoint x: 379, startPoint y: 156, endPoint x: 415, endPoint y: 160, distance: 36.1
click at [415, 160] on p "Se deben usar los textos por defecto ya aprobados para" at bounding box center [455, 157] width 317 height 12
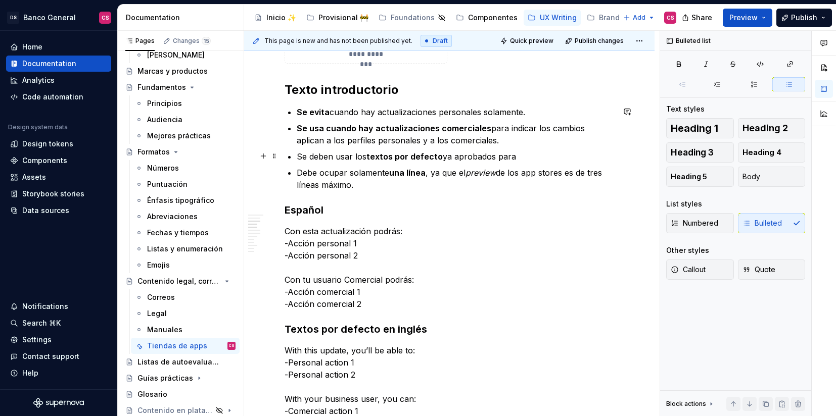
click at [534, 155] on p "Se deben usar los textos por defecto ya aprobados para" at bounding box center [455, 157] width 317 height 12
click at [509, 159] on p "Se deben usar los textos por defecto ya aprobados para" at bounding box center [455, 157] width 317 height 12
click at [305, 156] on p "Se deben usar los textos por defecto ya aprobados." at bounding box center [455, 157] width 317 height 12
click at [540, 159] on p "Siempre se deben usar los textos por defecto ya aprobados." at bounding box center [455, 157] width 317 height 12
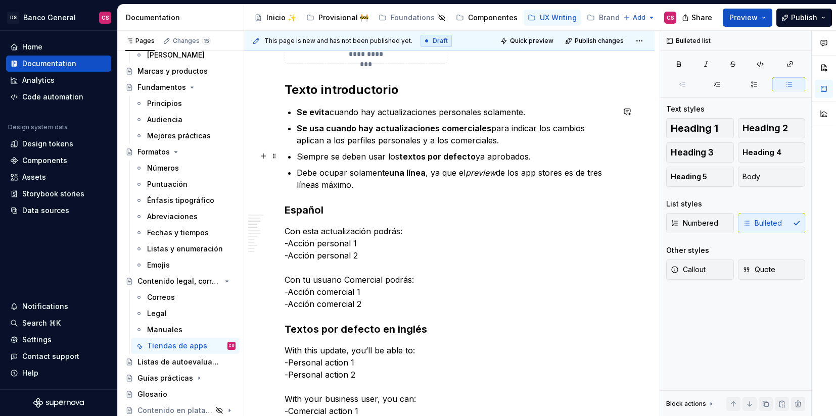
click at [472, 156] on p "Siempre se deben usar los textos por defecto ya aprobados." at bounding box center [455, 157] width 317 height 12
click at [477, 155] on p "Siempre se deben usar los textos por defecto ya aprobados." at bounding box center [455, 157] width 317 height 12
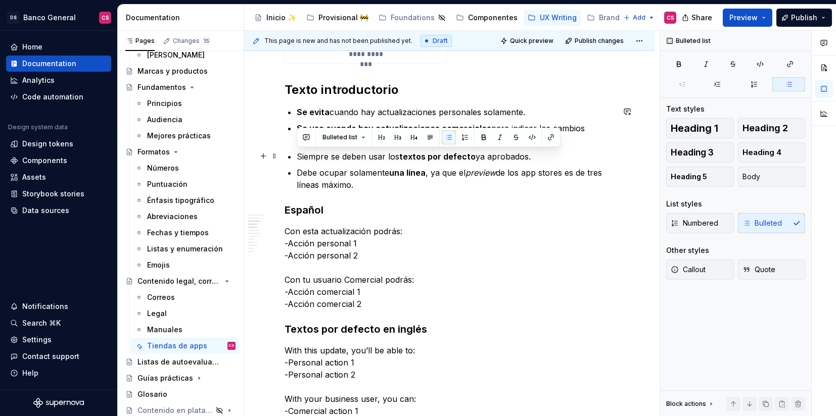
drag, startPoint x: 477, startPoint y: 155, endPoint x: 506, endPoint y: 156, distance: 29.3
click at [506, 156] on p "Siempre se deben usar los textos por defecto ya aprobados." at bounding box center [455, 157] width 317 height 12
click at [508, 156] on p "Siempre se deben usar los textos por defecto ya aprobados." at bounding box center [455, 157] width 317 height 12
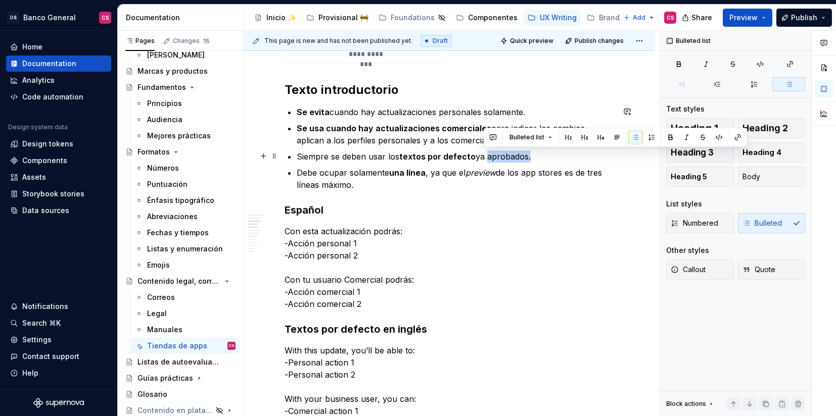
drag, startPoint x: 508, startPoint y: 156, endPoint x: 482, endPoint y: 159, distance: 27.0
click at [482, 159] on p "Siempre se deben usar los textos por defecto ya aprobados." at bounding box center [455, 157] width 317 height 12
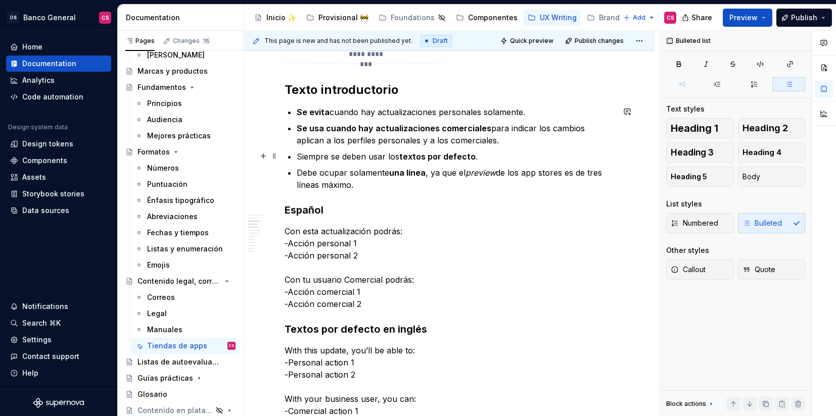
click at [302, 156] on p "Siempre se deben usar los textos por defecto ." at bounding box center [455, 157] width 317 height 12
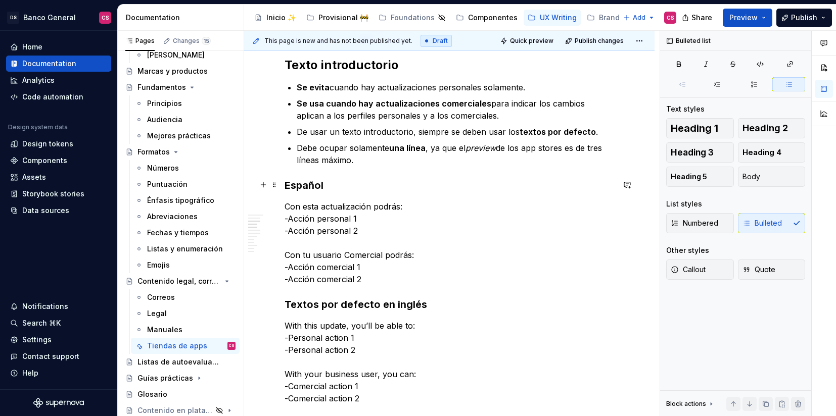
scroll to position [909, 0]
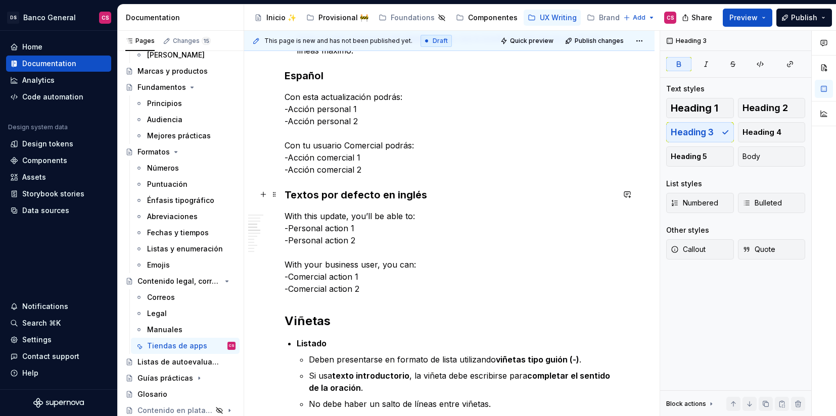
click at [297, 194] on strong "Textos por defecto en inglés" at bounding box center [356, 195] width 143 height 12
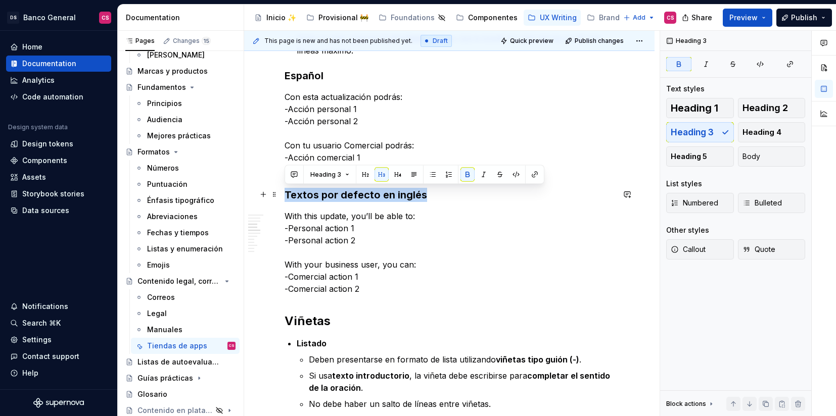
drag, startPoint x: 297, startPoint y: 194, endPoint x: 423, endPoint y: 199, distance: 126.4
click at [395, 192] on strong "Textos por defecto en inglés" at bounding box center [356, 195] width 143 height 12
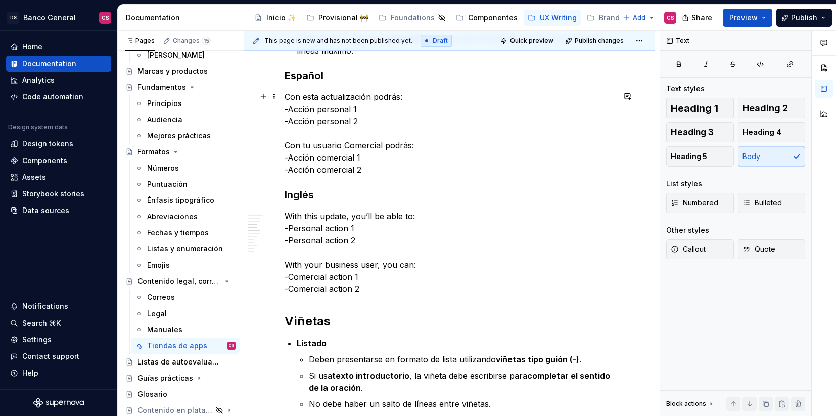
click at [472, 157] on p "Con esta actualización podrás: -Acción personal 1 -Acción personal 2 Con tu usu…" at bounding box center [450, 133] width 330 height 85
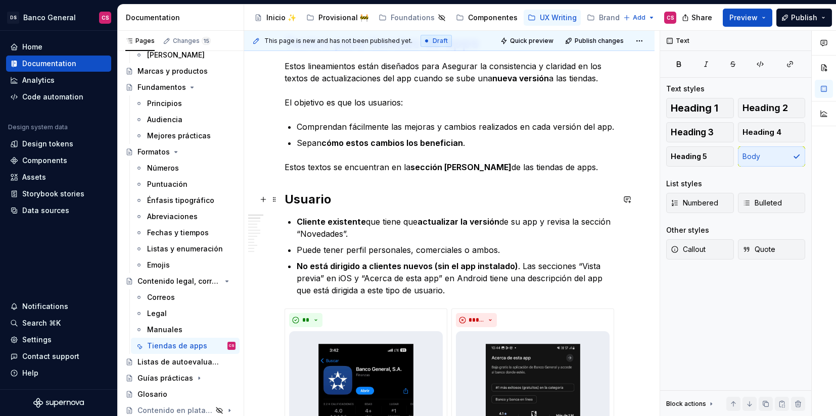
scroll to position [186, 0]
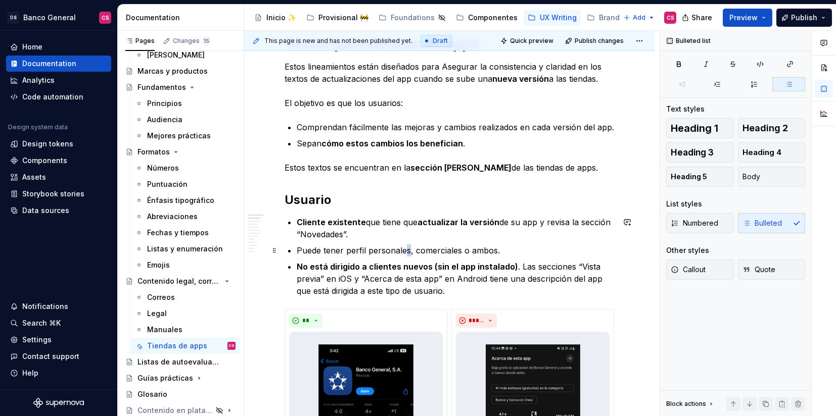
click at [404, 252] on p "Puede tener perfil personales, comerciales o ambos." at bounding box center [455, 251] width 317 height 12
click at [510, 249] on p "Puede tener perfil personal, comerciales o ambos." at bounding box center [455, 251] width 317 height 12
click at [449, 248] on p "Puede tener perfil personal, comerciales o ambos." at bounding box center [455, 251] width 317 height 12
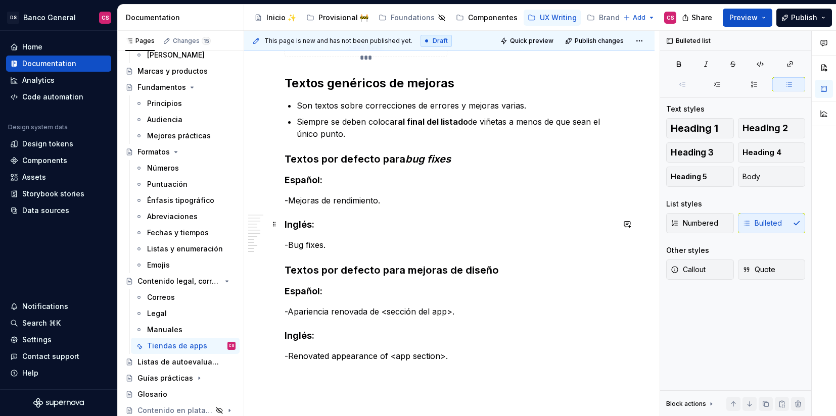
scroll to position [1691, 0]
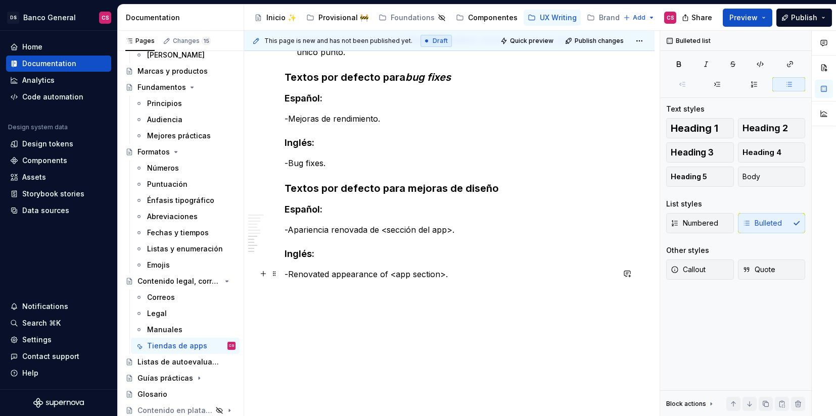
click at [470, 275] on p "-Renovated appearance of <app section>." at bounding box center [450, 274] width 330 height 12
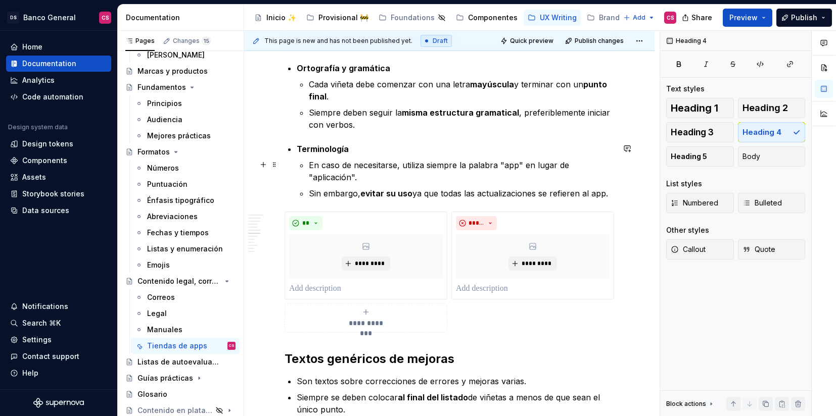
scroll to position [1330, 0]
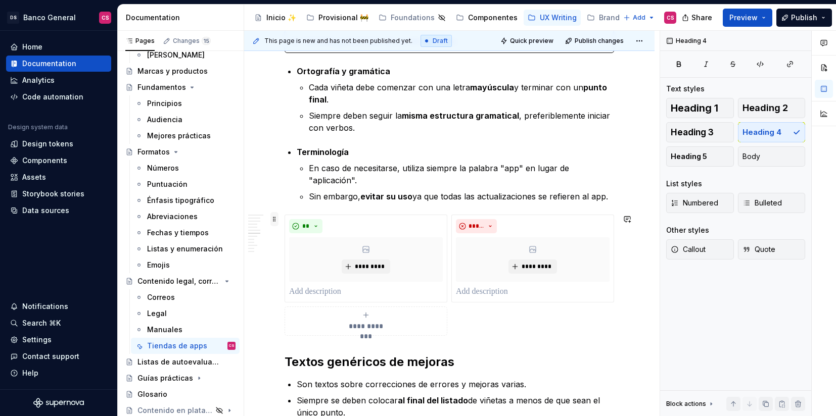
click at [276, 221] on span at bounding box center [274, 219] width 8 height 14
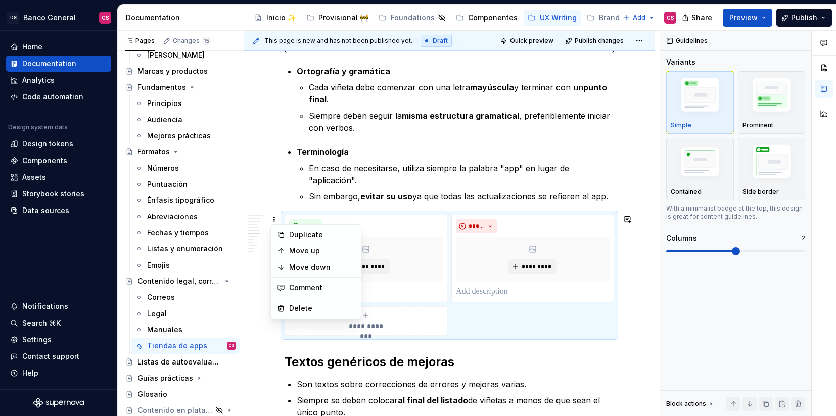
click at [396, 174] on p "En caso de necesitarse, utiliza siempre la palabra "app" en lugar de "aplicació…" at bounding box center [461, 174] width 305 height 24
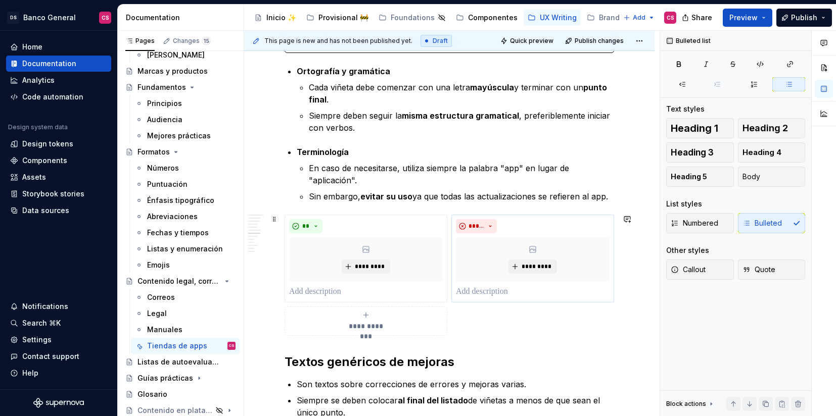
type textarea "*"
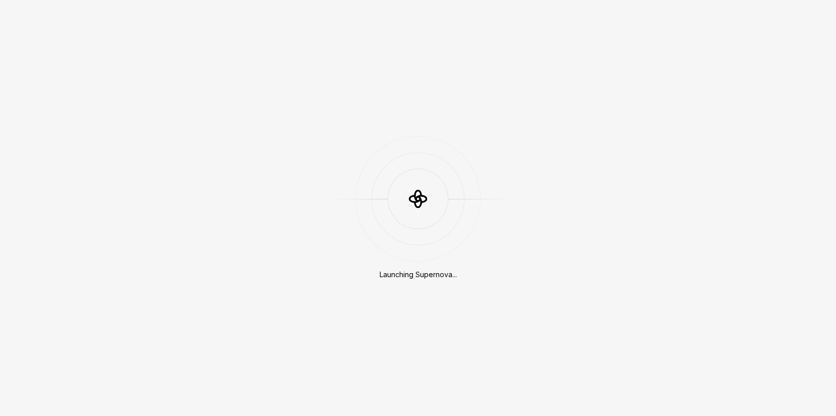
scroll to position [288, 0]
